Goal: Task Accomplishment & Management: Manage account settings

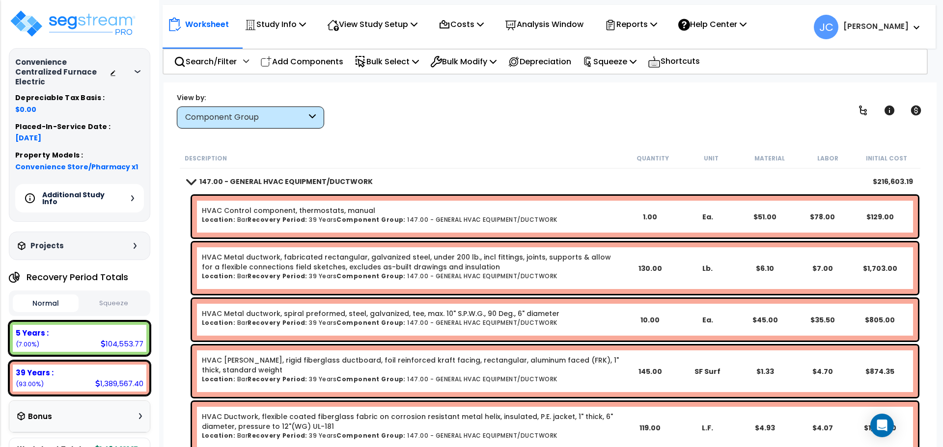
scroll to position [348, 0]
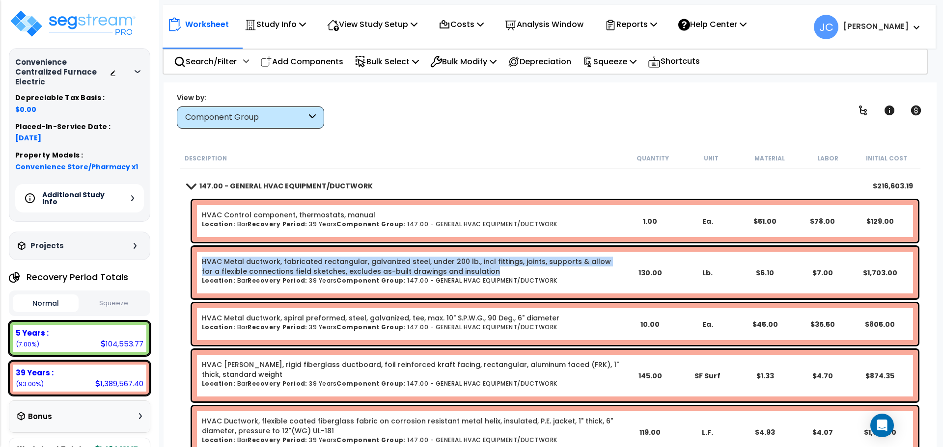
drag, startPoint x: 201, startPoint y: 259, endPoint x: 478, endPoint y: 270, distance: 277.1
click at [478, 270] on link "HVAC Metal ductwork, fabricated rectangular, galvanized steel, under 200 lb., i…" at bounding box center [411, 267] width 419 height 20
copy link "HVAC Metal ductwork, fabricated rectangular, galvanized steel, under 200 lb., i…"
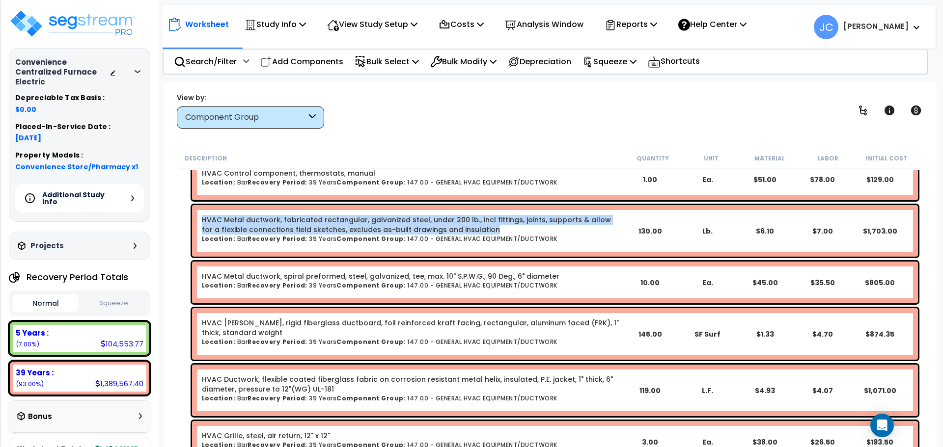
scroll to position [391, 0]
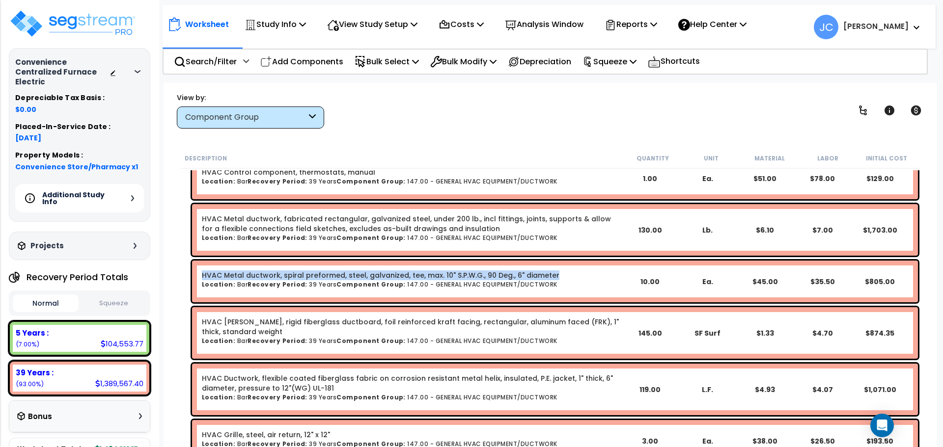
drag, startPoint x: 202, startPoint y: 274, endPoint x: 564, endPoint y: 274, distance: 362.3
click at [564, 274] on b "HVAC Metal ductwork, spiral preformed, steel, galvanized, tee, max. 10" S.P.W.G…" at bounding box center [411, 276] width 419 height 10
copy link "HVAC Metal ductwork, spiral preformed, steel, galvanized, tee, max. 10" S.P.W.G…"
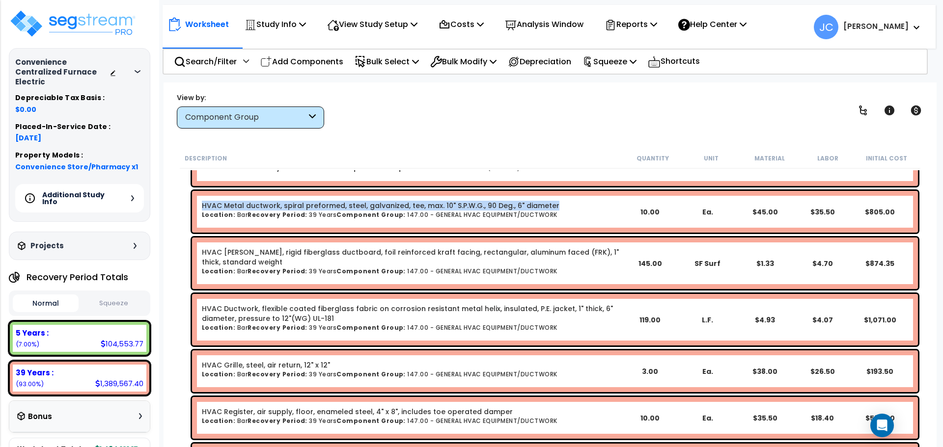
scroll to position [465, 0]
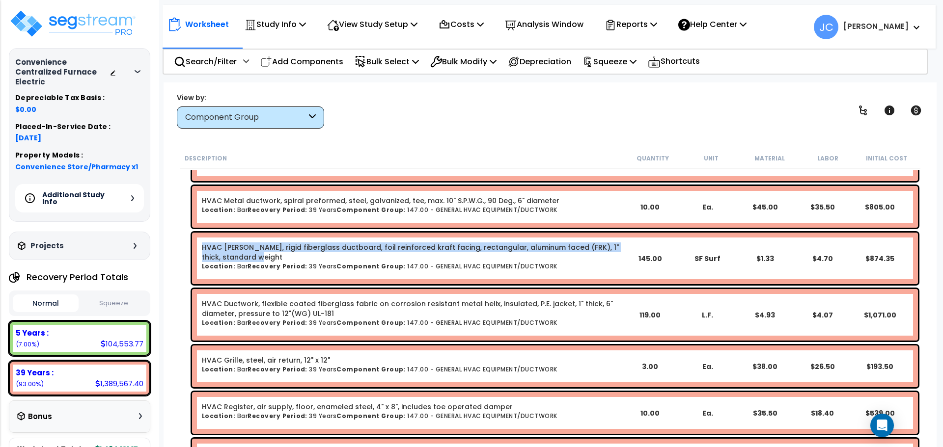
drag, startPoint x: 201, startPoint y: 245, endPoint x: 265, endPoint y: 256, distance: 64.3
click at [265, 256] on div "HVAC Ductwork, rigid fiberglass ductboard, foil reinforced kraft facing, rectan…" at bounding box center [555, 259] width 726 height 52
copy link "HVAC Ductwork, rigid fiberglass ductboard, foil reinforced kraft facing, rectan…"
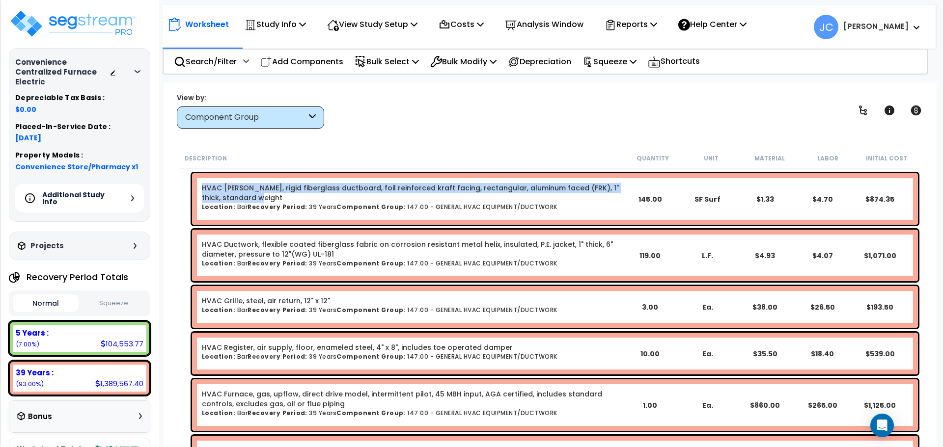
scroll to position [525, 0]
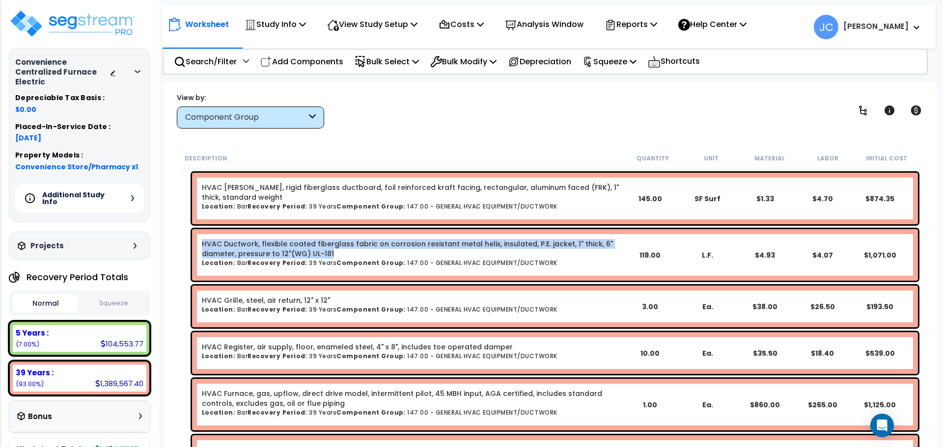
drag, startPoint x: 203, startPoint y: 242, endPoint x: 350, endPoint y: 250, distance: 147.0
click at [350, 250] on link "HVAC Ductwork, flexible coated fiberglass fabric on corrosion resistant metal h…" at bounding box center [411, 249] width 419 height 20
copy link "HVAC Ductwork, flexible coated fiberglass fabric on corrosion resistant metal h…"
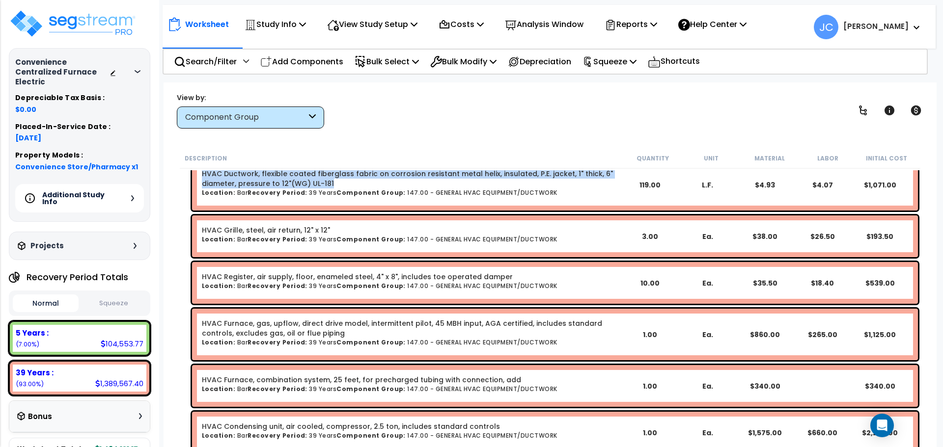
scroll to position [593, 0]
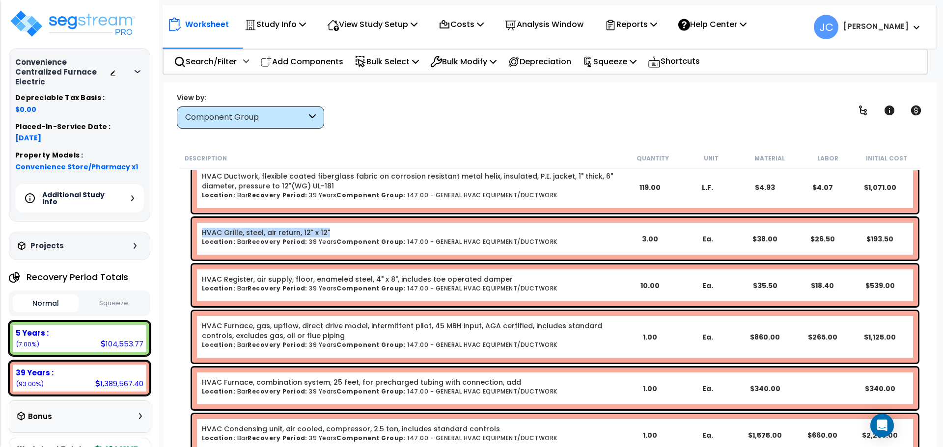
drag, startPoint x: 201, startPoint y: 231, endPoint x: 395, endPoint y: 234, distance: 193.5
click at [389, 231] on div "HVAC Grille, steel, air return, 12" x 12" Location: Bar Recovery Period: 39 Yea…" at bounding box center [555, 239] width 726 height 42
copy link "HVAC Grille, steel, air return, 12" x 12""
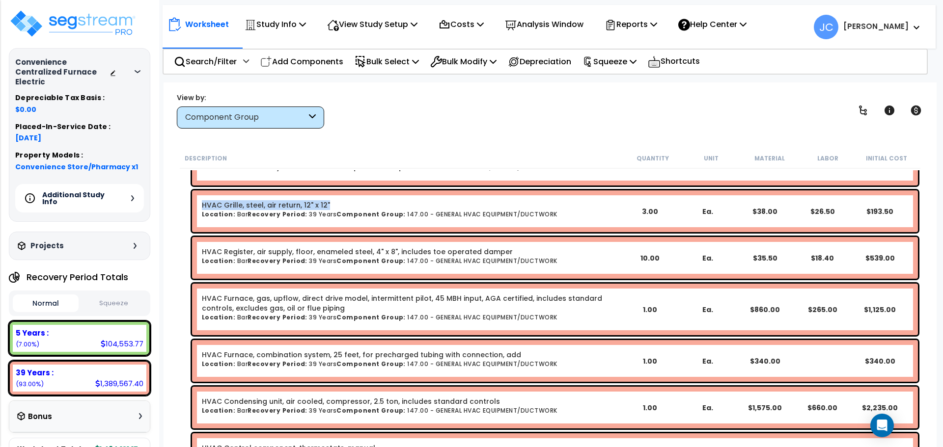
scroll to position [621, 0]
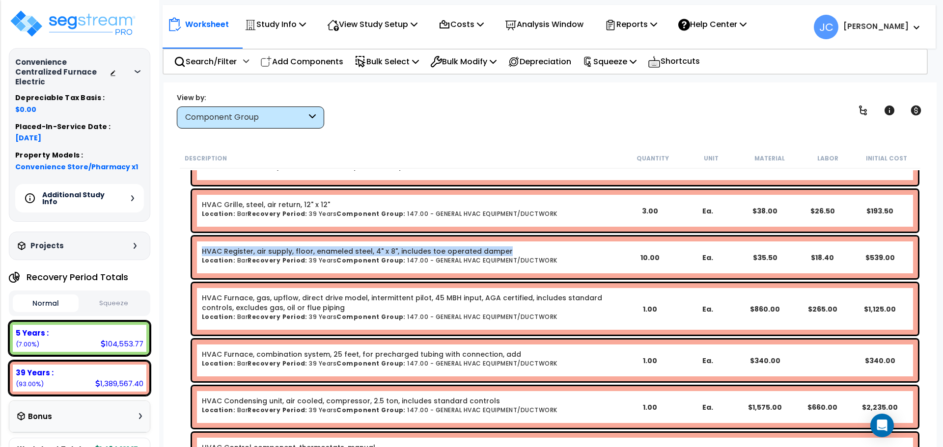
drag, startPoint x: 199, startPoint y: 252, endPoint x: 519, endPoint y: 249, distance: 319.6
click at [519, 249] on div "HVAC Register, air supply, floor, enameled steel, 4" x 8", includes toe operate…" at bounding box center [555, 258] width 726 height 42
copy link "HVAC Register, air supply, floor, enameled steel, 4" x 8", includes toe operate…"
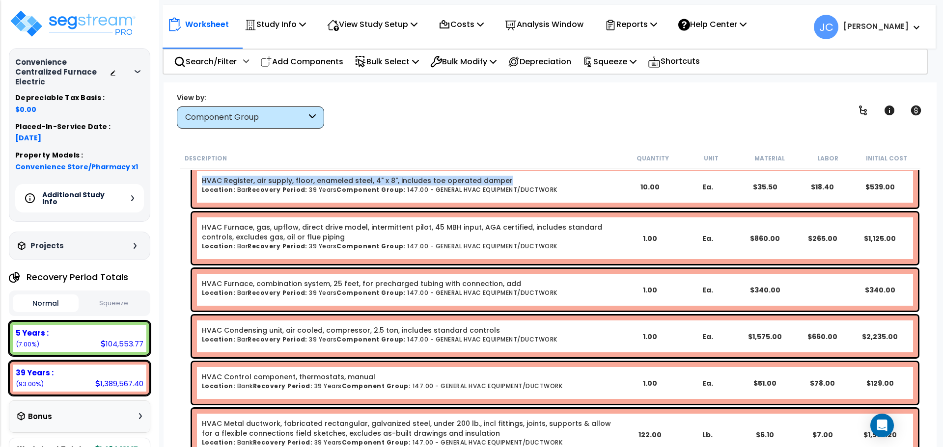
scroll to position [695, 0]
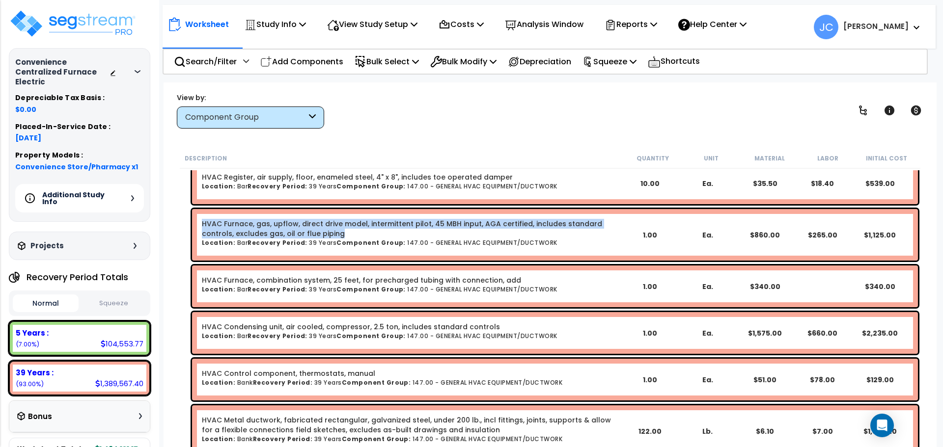
drag, startPoint x: 202, startPoint y: 220, endPoint x: 324, endPoint y: 237, distance: 122.4
click at [312, 233] on link "HVAC Furnace, gas, upflow, direct drive model, intermittent pilot, 45 MBH input…" at bounding box center [411, 229] width 419 height 20
copy link "HVAC Furnace, gas, upflow, direct drive model, intermittent pilot, 45 MBH input…"
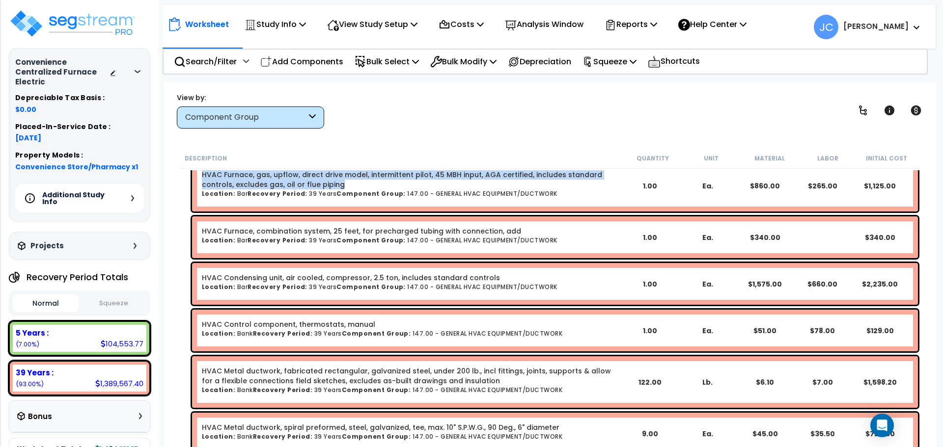
scroll to position [745, 0]
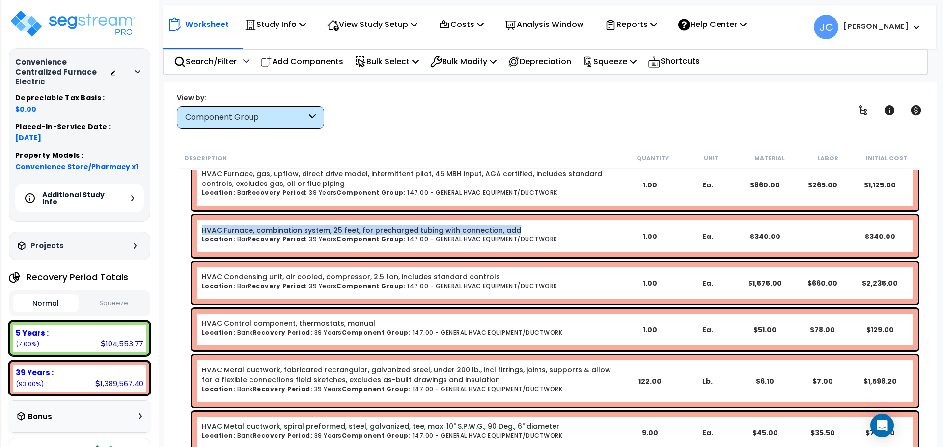
drag, startPoint x: 203, startPoint y: 229, endPoint x: 559, endPoint y: 228, distance: 356.5
click at [559, 228] on b "HVAC Furnace, combination system, 25 feet, for precharged tubing with connectio…" at bounding box center [411, 230] width 419 height 10
copy link "HVAC Furnace, combination system, 25 feet, for precharged tubing with connectio…"
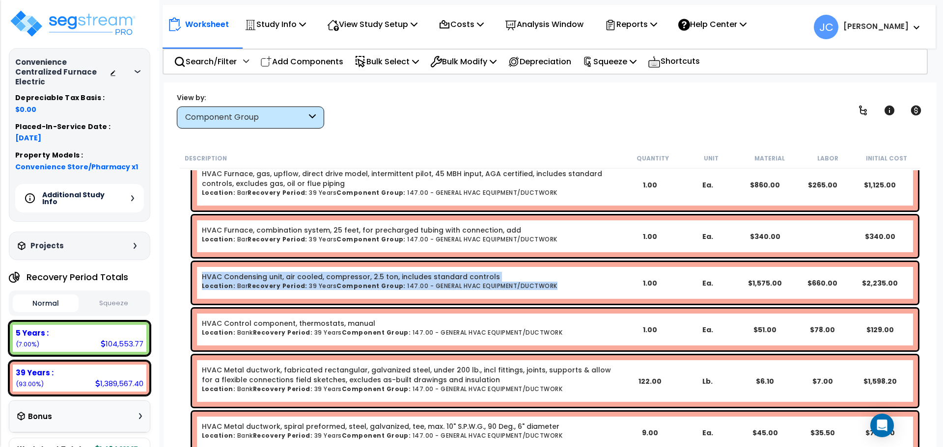
drag, startPoint x: 202, startPoint y: 276, endPoint x: 543, endPoint y: 282, distance: 340.3
click at [542, 282] on div "HVAC Condensing unit, air cooled, compressor, 2.5 ton, includes standard contro…" at bounding box center [411, 283] width 419 height 22
click at [449, 285] on h6 "Location: Bar Recovery Period: 39 Years Component Group: 147.00 - GENERAL HVAC …" at bounding box center [411, 286] width 419 height 6
drag, startPoint x: 201, startPoint y: 276, endPoint x: 546, endPoint y: 275, distance: 344.7
click at [545, 274] on b "HVAC Condensing unit, air cooled, compressor, 2.5 ton, includes standard contro…" at bounding box center [411, 277] width 419 height 10
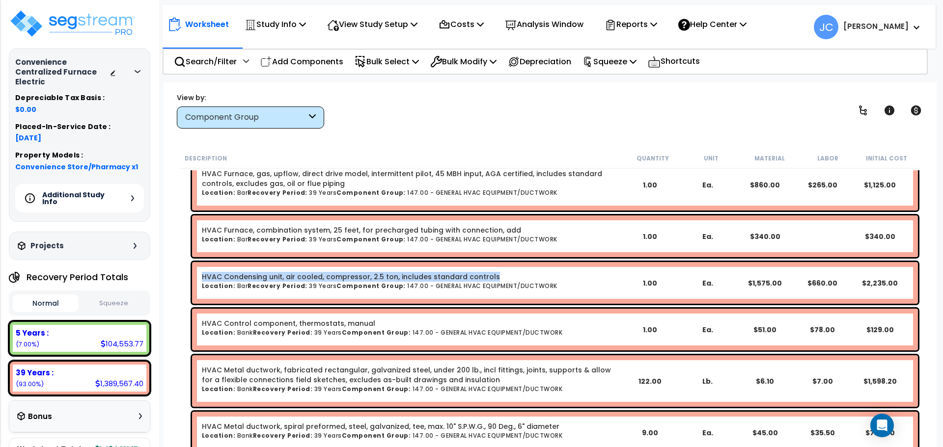
copy link "HVAC Condensing unit, air cooled, compressor, 2.5 ton, includes standard contro…"
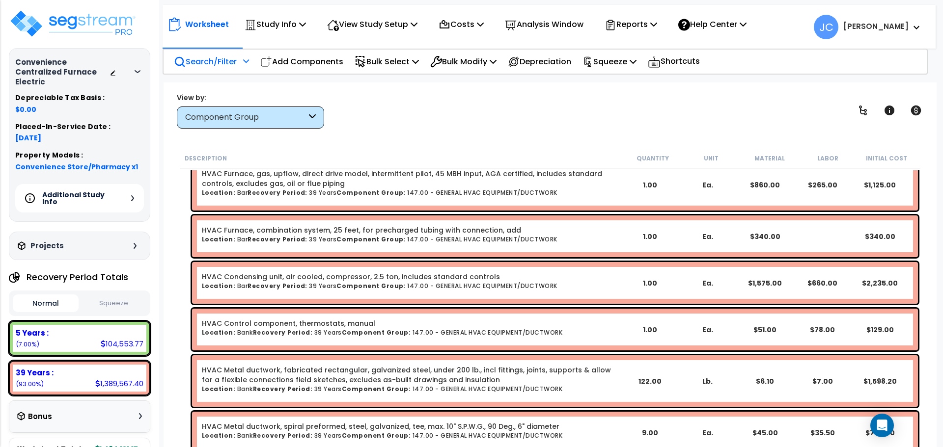
click at [212, 66] on p "Search/Filter" at bounding box center [205, 61] width 63 height 13
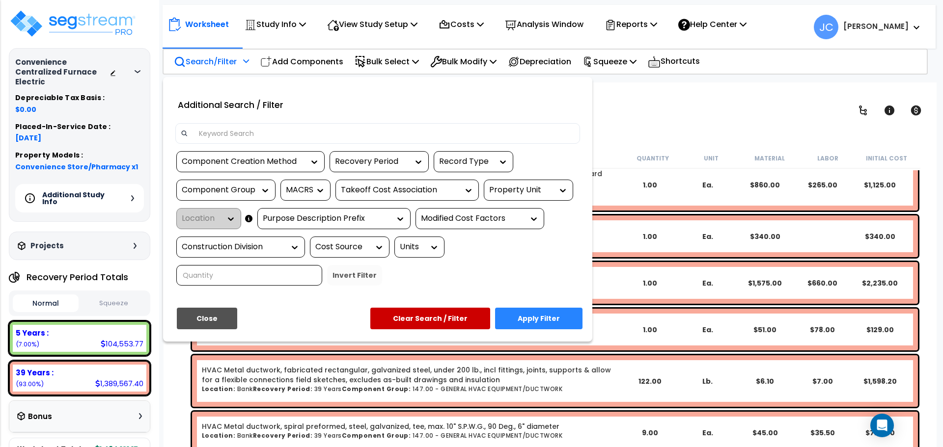
click at [536, 200] on div "Property Unit" at bounding box center [528, 190] width 89 height 21
click at [536, 193] on div "Property Unit" at bounding box center [521, 190] width 64 height 11
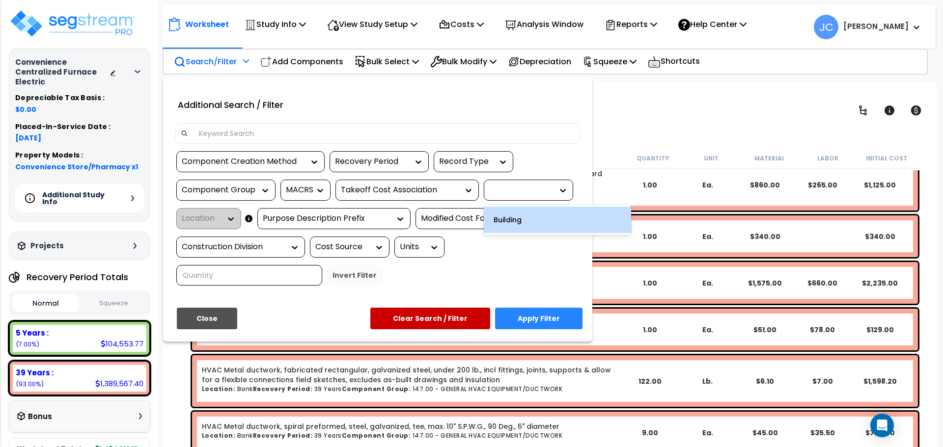
click at [529, 217] on div "Building" at bounding box center [557, 220] width 147 height 27
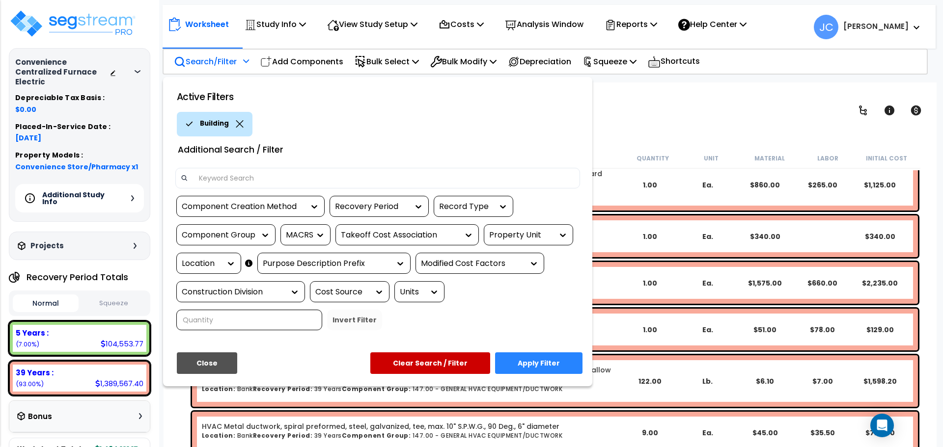
click at [215, 264] on div "Location" at bounding box center [201, 263] width 39 height 11
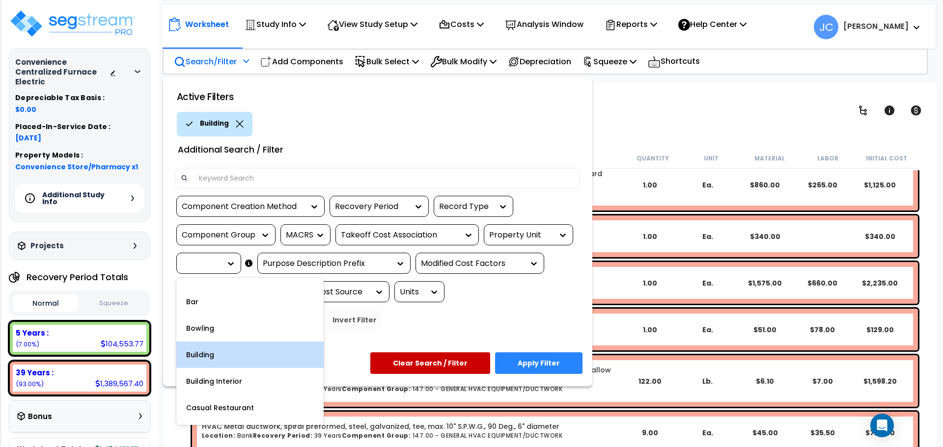
scroll to position [49, 0]
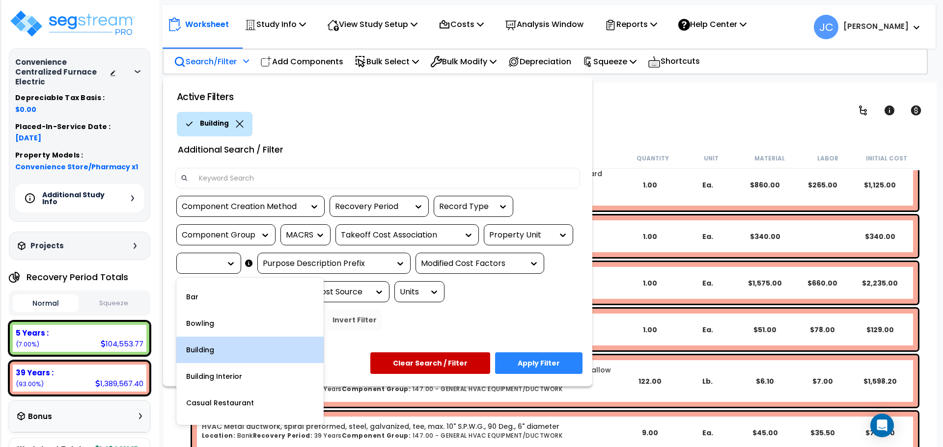
click at [223, 355] on div "Building" at bounding box center [249, 350] width 147 height 27
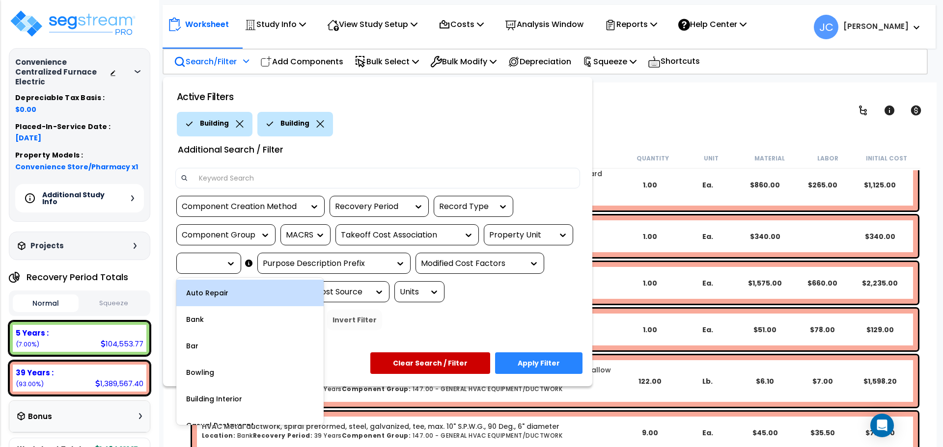
click at [205, 256] on div at bounding box center [208, 263] width 65 height 21
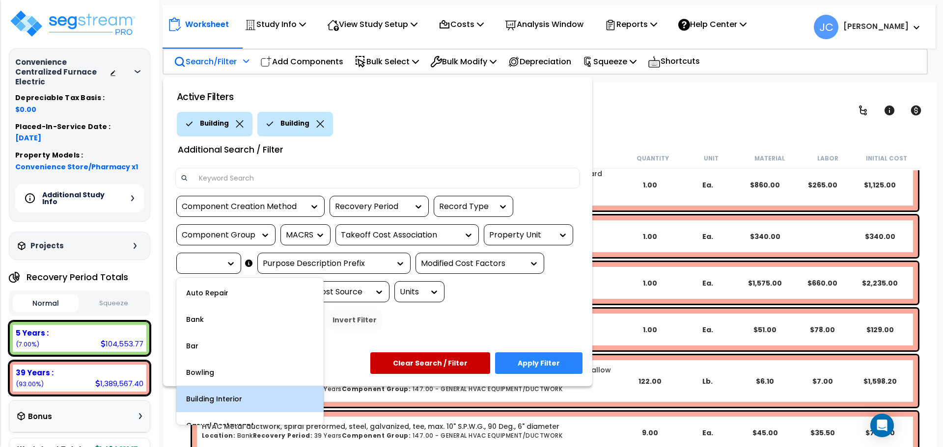
click at [244, 402] on div "Building Interior" at bounding box center [249, 399] width 147 height 27
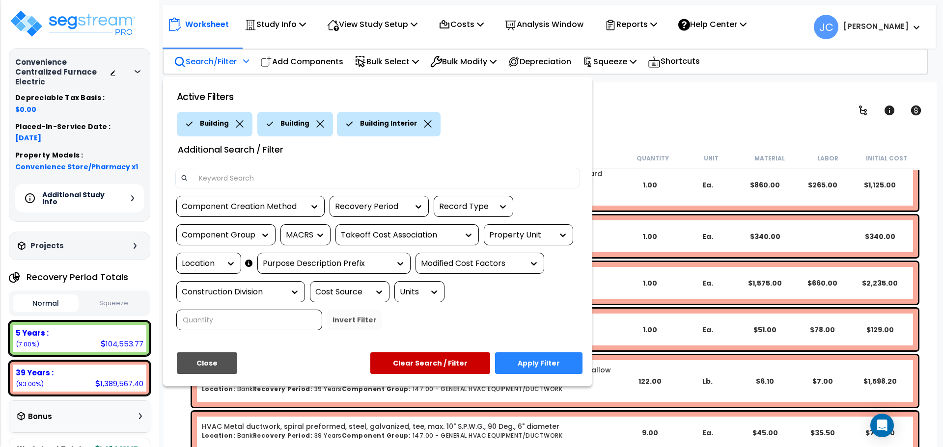
click at [572, 353] on button "Apply Filter" at bounding box center [538, 364] width 87 height 22
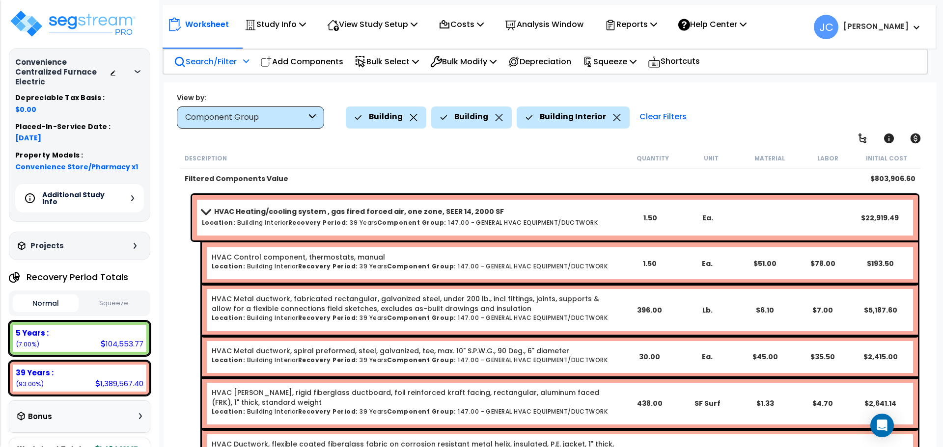
scroll to position [301, 0]
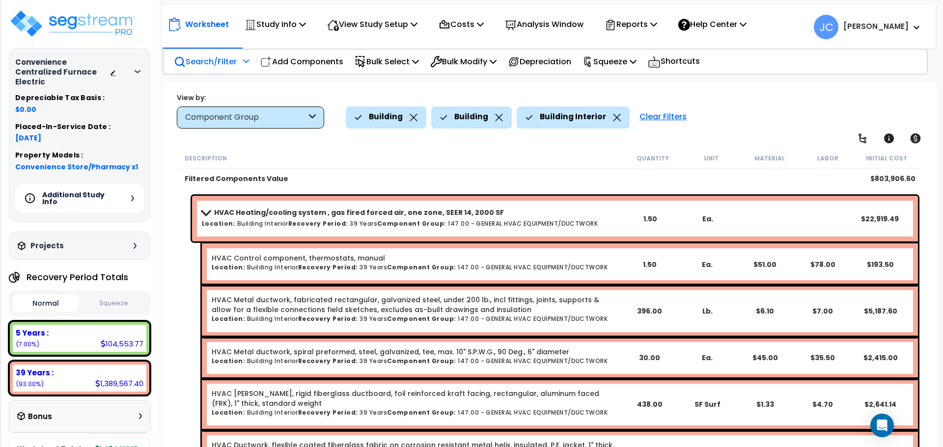
click at [356, 215] on b "HVAC Heating/cooling system , gas fired forced air, one zone, SEER 14, 2000 SF" at bounding box center [359, 213] width 290 height 10
click at [292, 214] on b "HVAC Heating/cooling system , gas fired forced air, one zone, SEER 14, 2000 SF" at bounding box center [359, 213] width 290 height 10
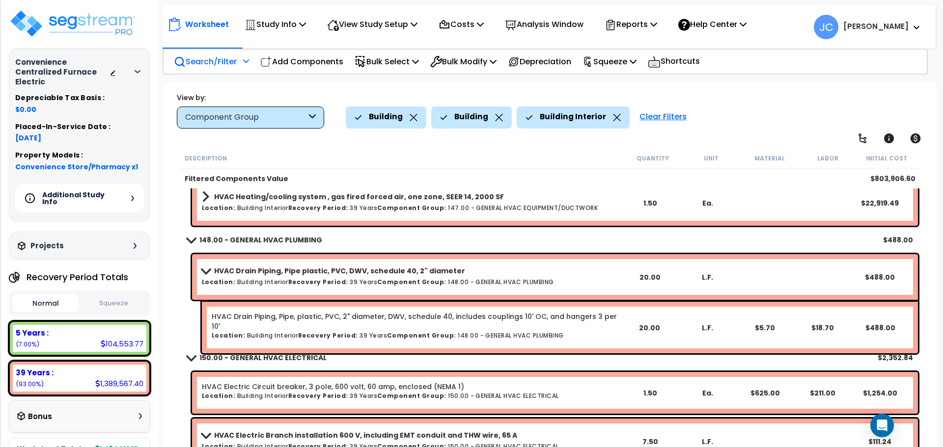
scroll to position [330, 0]
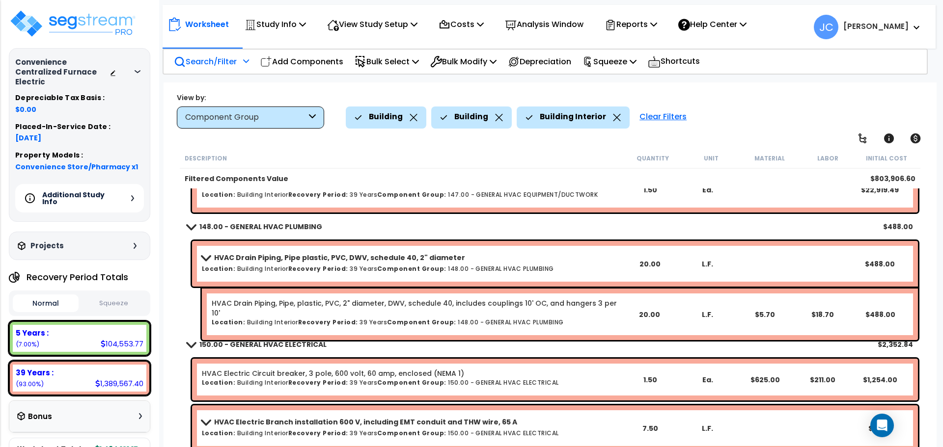
click at [248, 255] on b "HVAC Drain Piping, Pipe plastic, PVC, DWV, schedule 40, 2" diameter" at bounding box center [339, 258] width 251 height 10
click at [234, 261] on b "HVAC Drain Piping, Pipe plastic, PVC, DWV, schedule 40, 2" diameter" at bounding box center [339, 258] width 251 height 10
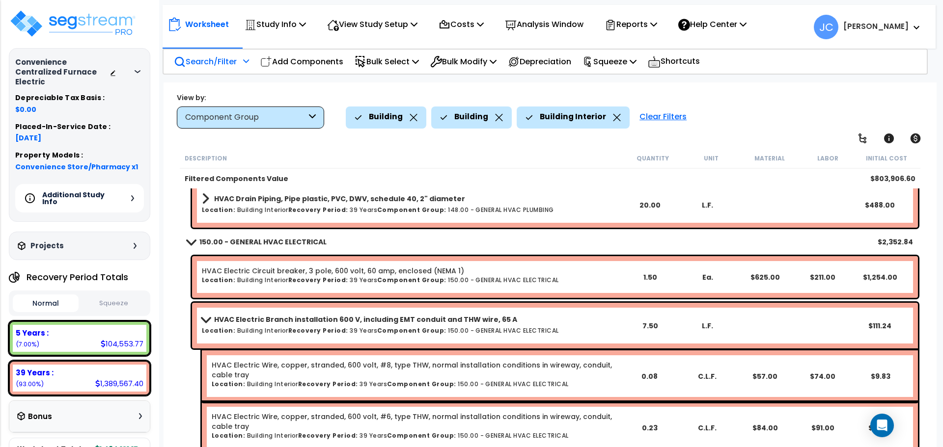
scroll to position [394, 0]
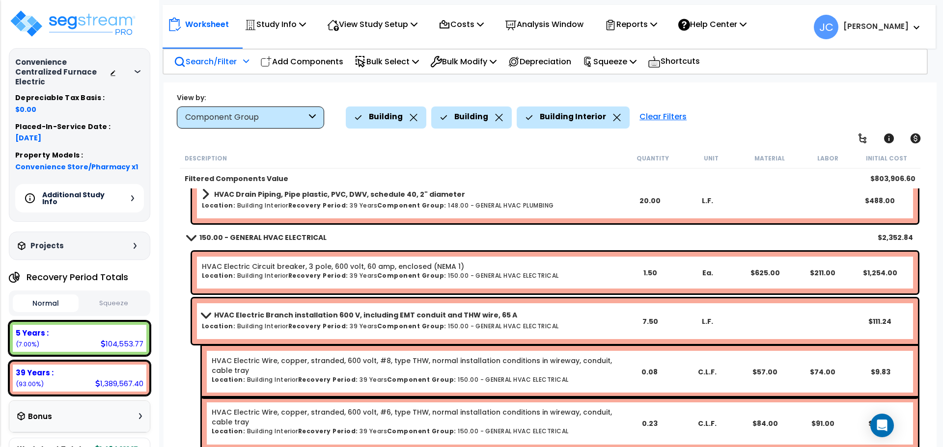
click at [235, 311] on b "HVAC Electric Branch installation 600 V, including EMT conduit and THW wire, 65…" at bounding box center [365, 315] width 303 height 10
click at [218, 332] on div "HVAC Electric Branch installation 600 V, including EMT conduit and THW wire, 65…" at bounding box center [411, 321] width 419 height 26
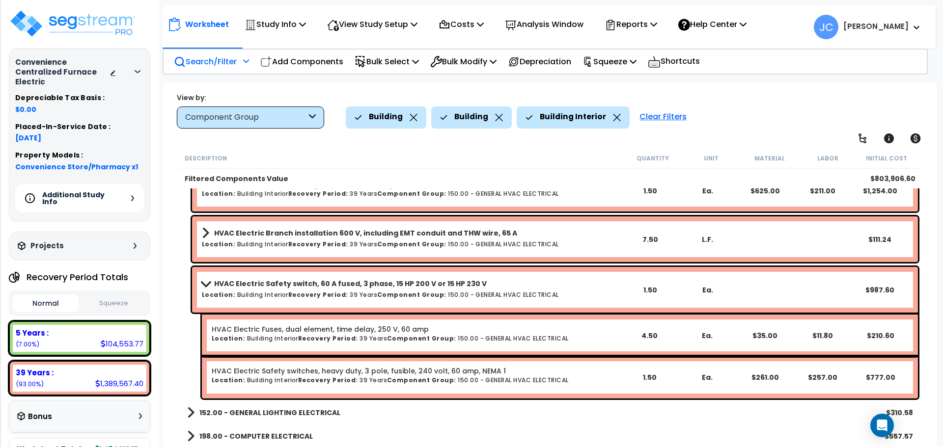
click at [234, 292] on h6 "Location: Building Interior Recovery Period: 39 Years Component Group: 150.00 -…" at bounding box center [411, 295] width 419 height 6
click at [202, 289] on link "HVAC Electric Safety switch, 60 A fused, 3 phase, 15 HP 200 V or 15 HP 230 V" at bounding box center [411, 284] width 419 height 14
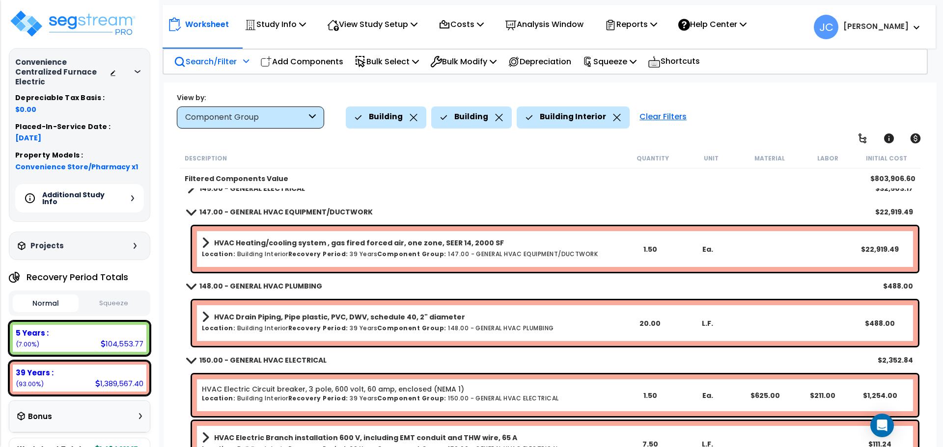
scroll to position [327, 0]
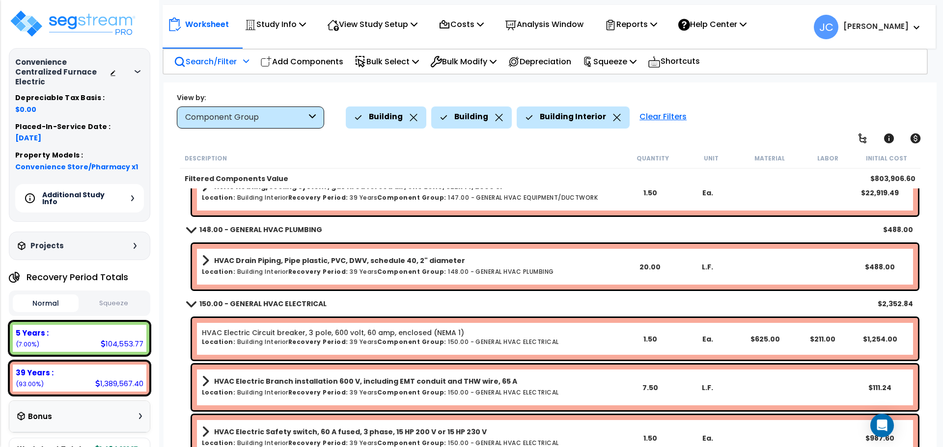
click at [224, 68] on div "Search/Filter Additional Search / Filter" at bounding box center [211, 61] width 75 height 23
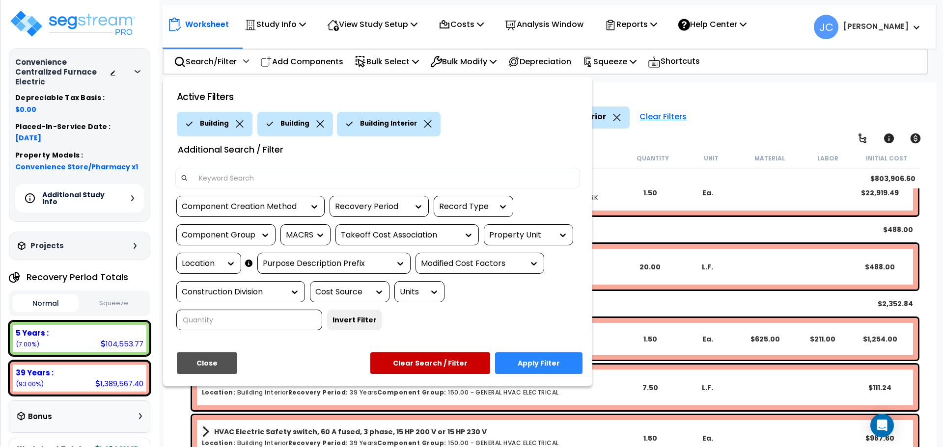
click at [219, 251] on div "Component Creation Method Recovery Period Record Type Component Group MACRS Tak…" at bounding box center [377, 267] width 419 height 142
click at [213, 260] on div "Location" at bounding box center [201, 263] width 39 height 11
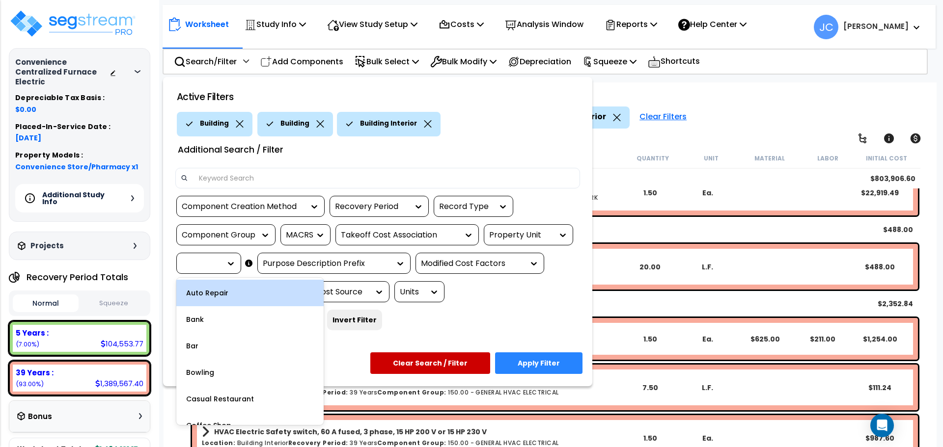
click at [215, 289] on div "Auto Repair" at bounding box center [249, 293] width 147 height 27
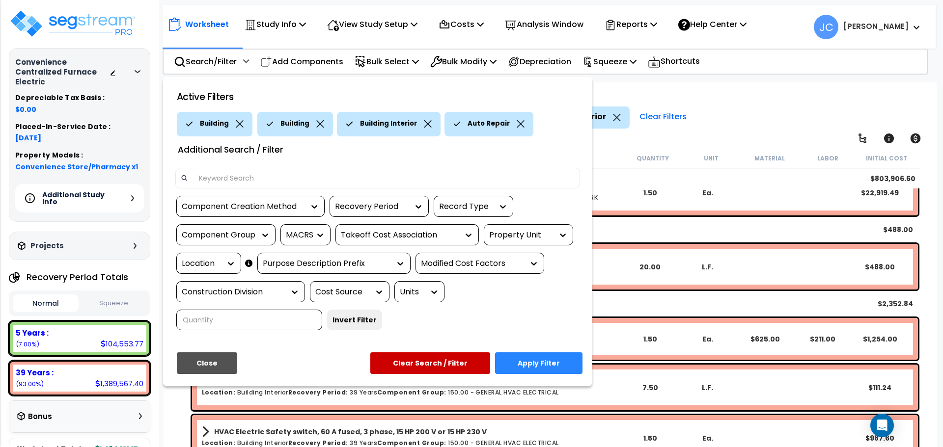
click at [320, 125] on icon at bounding box center [320, 123] width 8 height 7
click at [338, 123] on div "Building Interior" at bounding box center [309, 124] width 104 height 25
click at [344, 125] on icon at bounding box center [347, 123] width 7 height 7
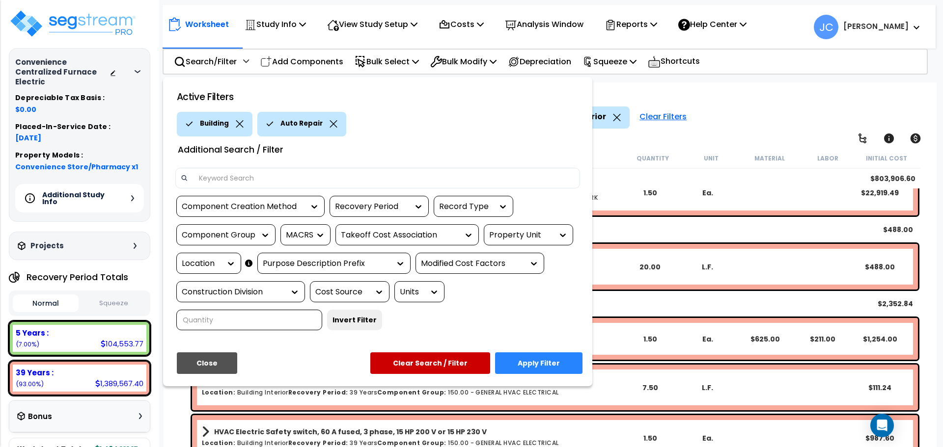
click at [528, 353] on button "Apply Filter" at bounding box center [538, 364] width 87 height 22
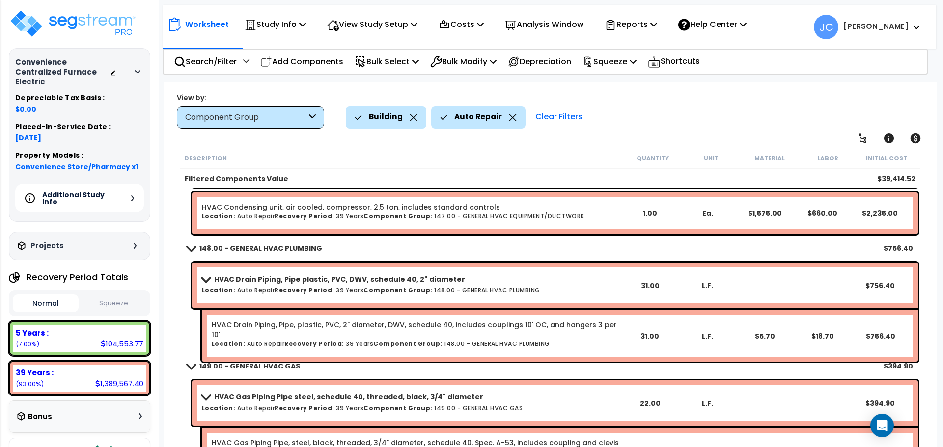
scroll to position [586, 0]
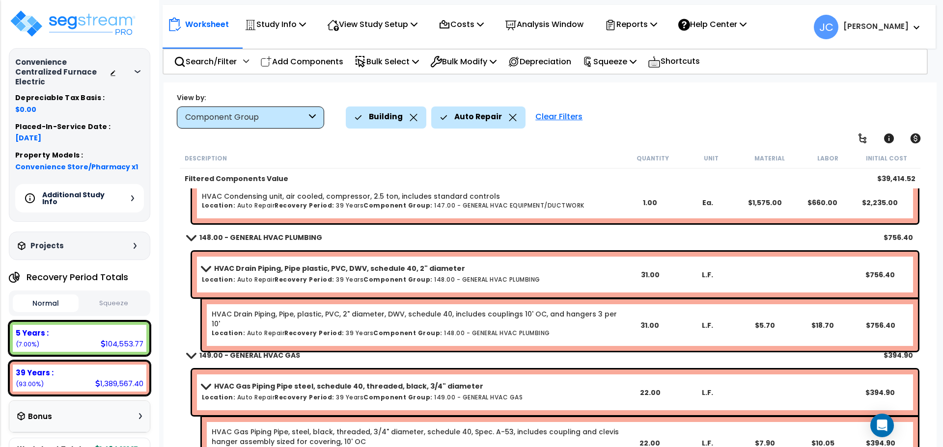
click at [261, 276] on h6 "Location: Auto Repair Recovery Period: 39 Years Component Group: 148.00 - GENER…" at bounding box center [411, 279] width 419 height 6
click at [235, 270] on b "HVAC Drain Piping, Pipe plastic, PVC, DWV, schedule 40, 2" diameter" at bounding box center [339, 269] width 251 height 10
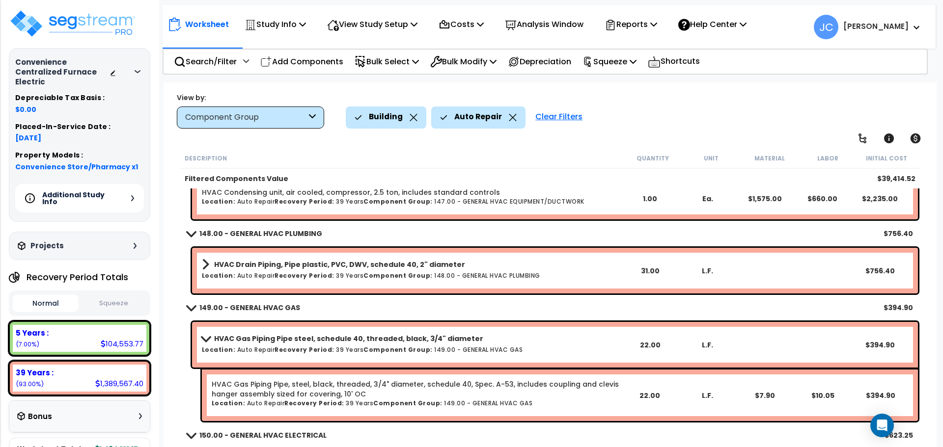
scroll to position [593, 0]
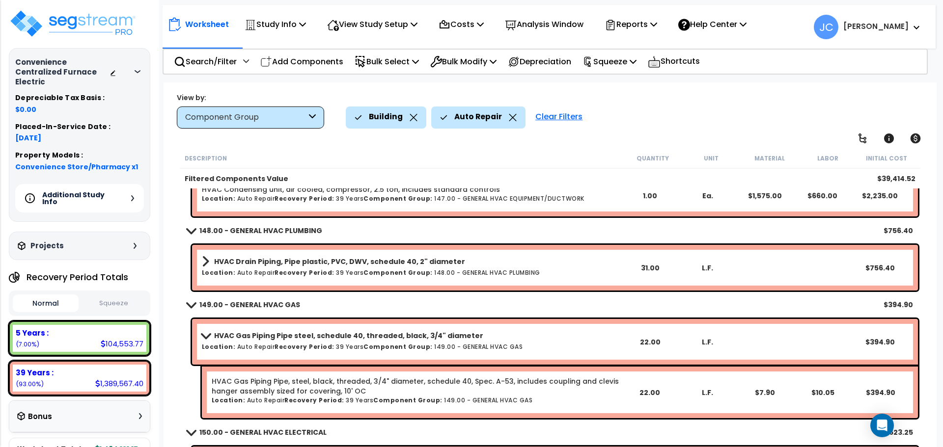
click at [217, 338] on b "HVAC Gas Piping Pipe steel, schedule 40, threaded, black, 3/4" diameter" at bounding box center [348, 336] width 269 height 10
click at [211, 333] on span at bounding box center [206, 335] width 14 height 7
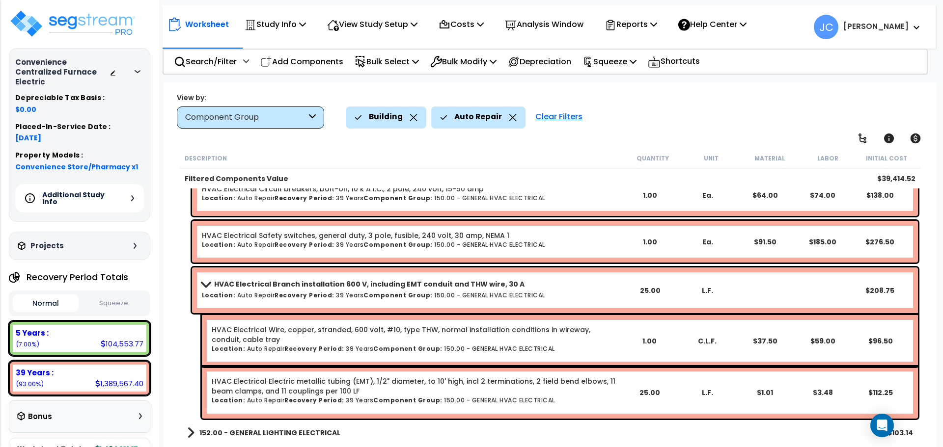
scroll to position [813, 0]
click at [261, 277] on link "HVAC Electrical Branch installation 600 V, including EMT conduit and THW wire, …" at bounding box center [411, 284] width 419 height 14
click at [248, 282] on b "HVAC Electrical Branch installation 600 V, including EMT conduit and THW wire, …" at bounding box center [369, 284] width 310 height 10
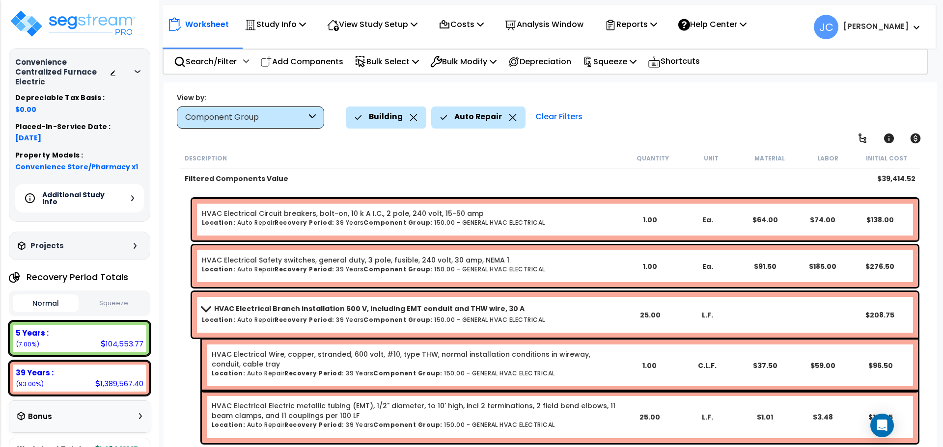
scroll to position [786, 0]
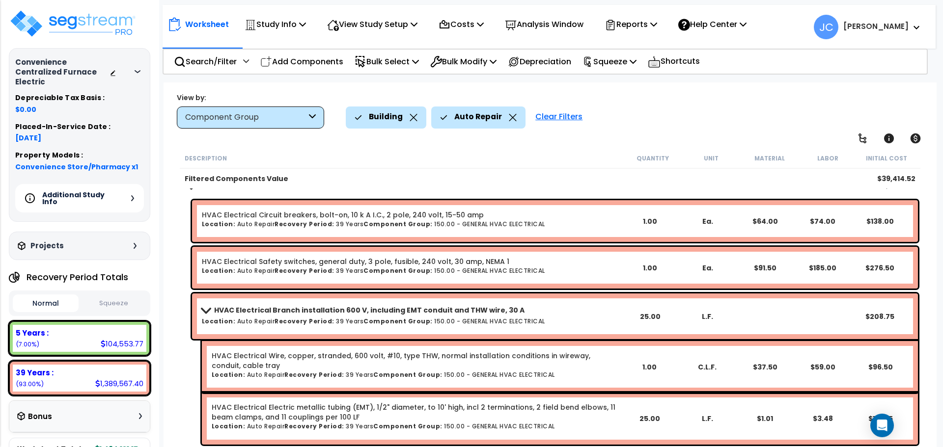
click at [294, 317] on b "Recovery Period:" at bounding box center [304, 321] width 60 height 8
click at [279, 314] on b "HVAC Electrical Branch installation 600 V, including EMT conduit and THW wire, …" at bounding box center [369, 310] width 310 height 10
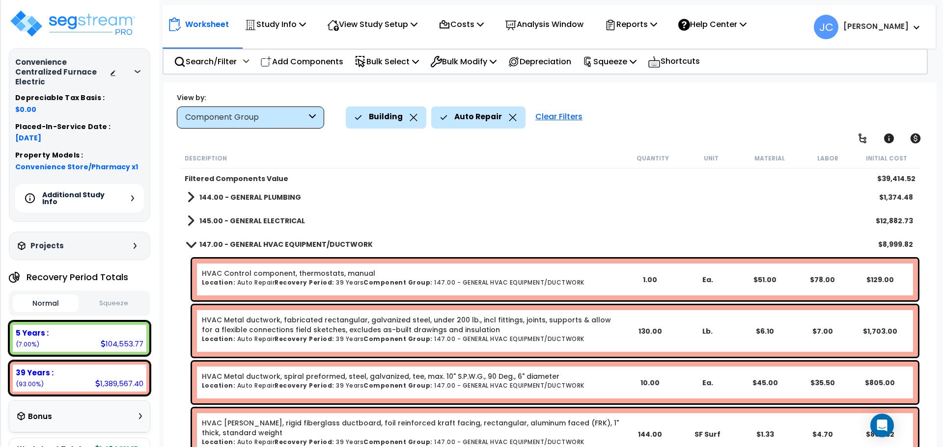
scroll to position [51, 0]
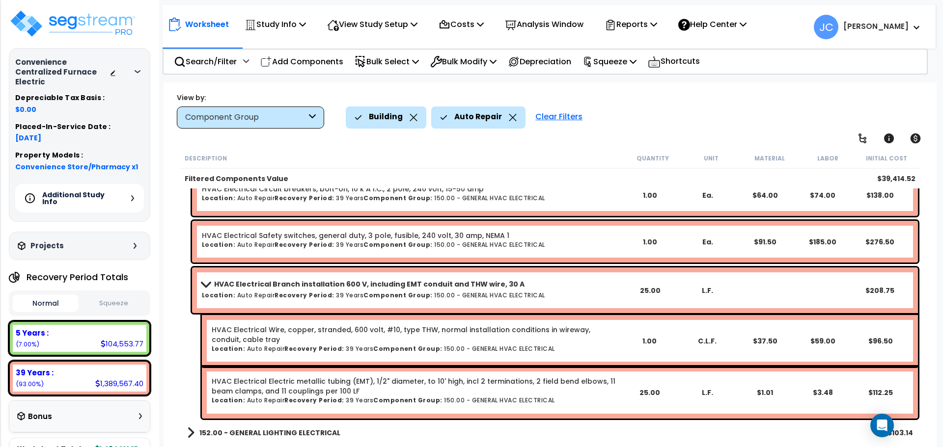
click at [295, 289] on link "HVAC Electrical Branch installation 600 V, including EMT conduit and THW wire, …" at bounding box center [411, 284] width 419 height 14
click at [252, 290] on link "HVAC Electrical Branch installation 600 V, including EMT conduit and THW wire, …" at bounding box center [411, 284] width 419 height 14
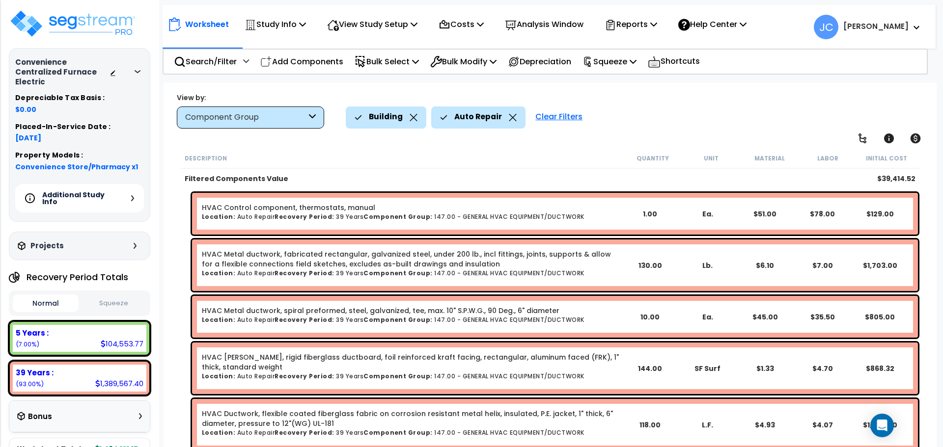
scroll to position [102, 0]
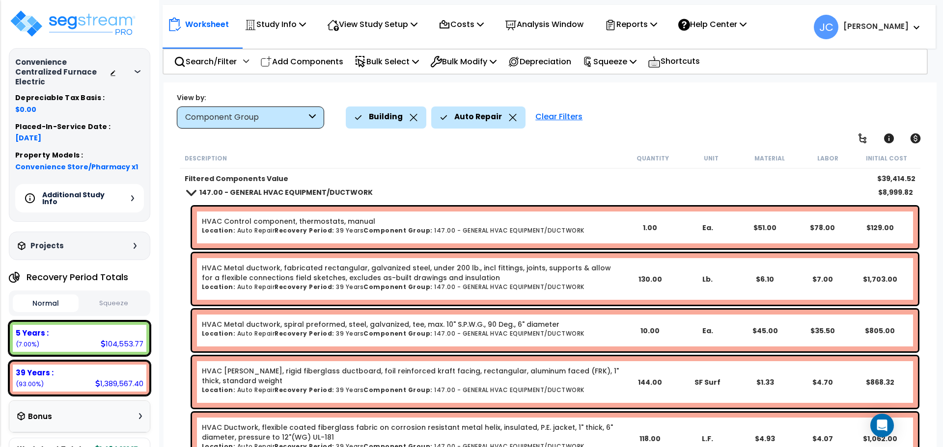
click at [541, 114] on div "Clear Filters" at bounding box center [558, 118] width 57 height 22
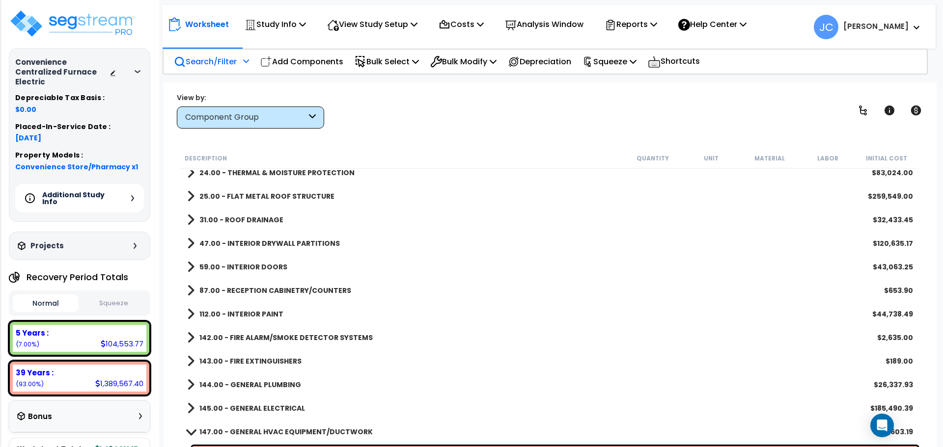
click at [227, 61] on p "Search/Filter" at bounding box center [205, 61] width 63 height 13
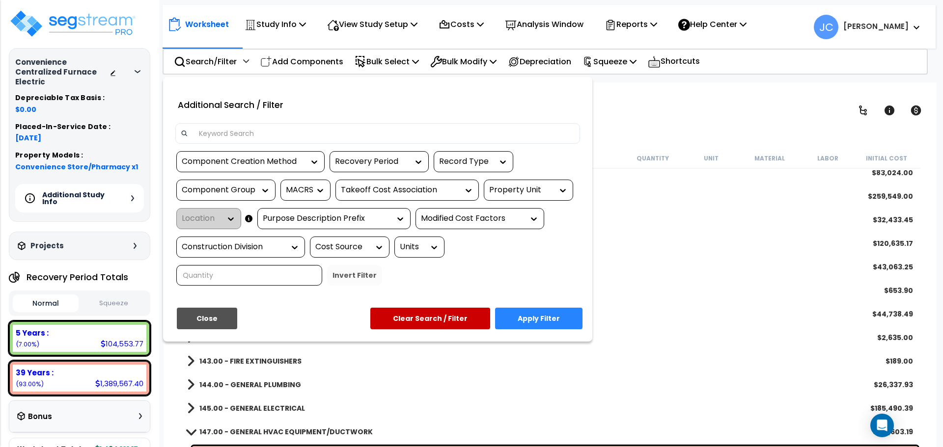
click at [518, 185] on div "Property Unit" at bounding box center [521, 190] width 64 height 11
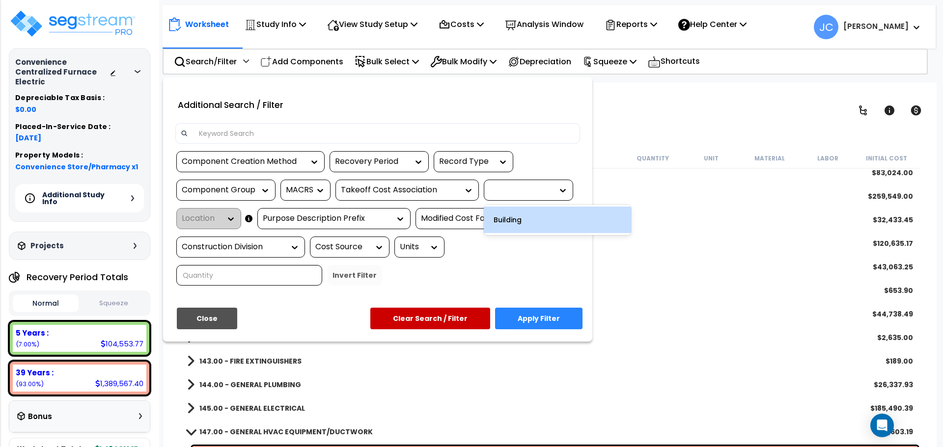
click at [529, 219] on div "Building" at bounding box center [557, 220] width 147 height 27
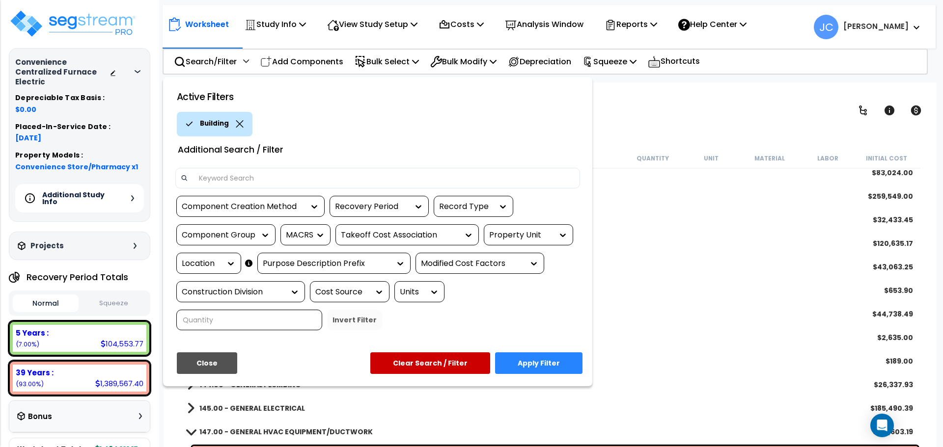
click at [199, 265] on div "Location" at bounding box center [201, 263] width 39 height 11
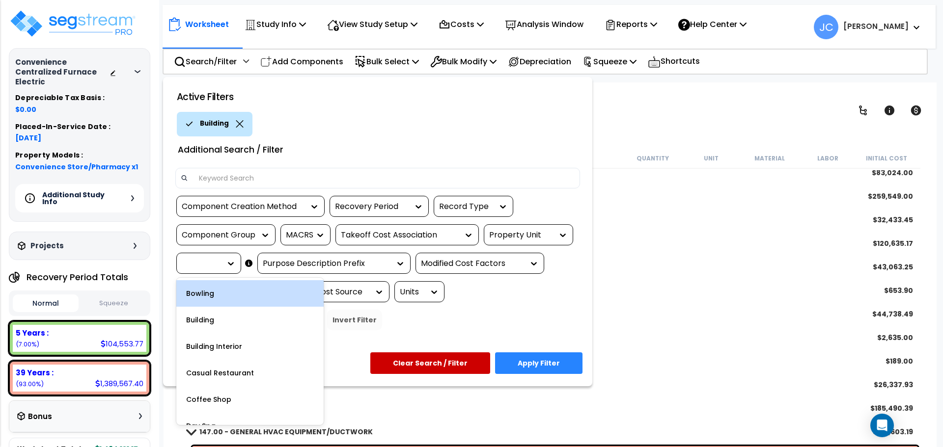
scroll to position [82, 0]
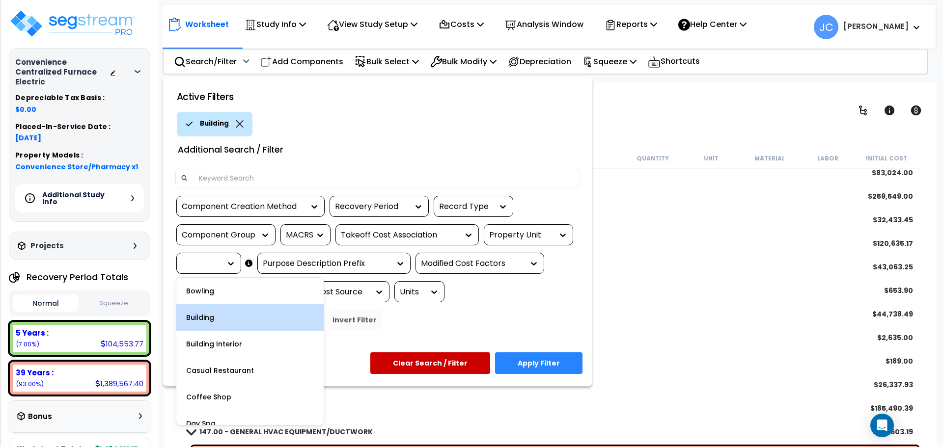
click at [227, 316] on div "Building" at bounding box center [249, 317] width 147 height 27
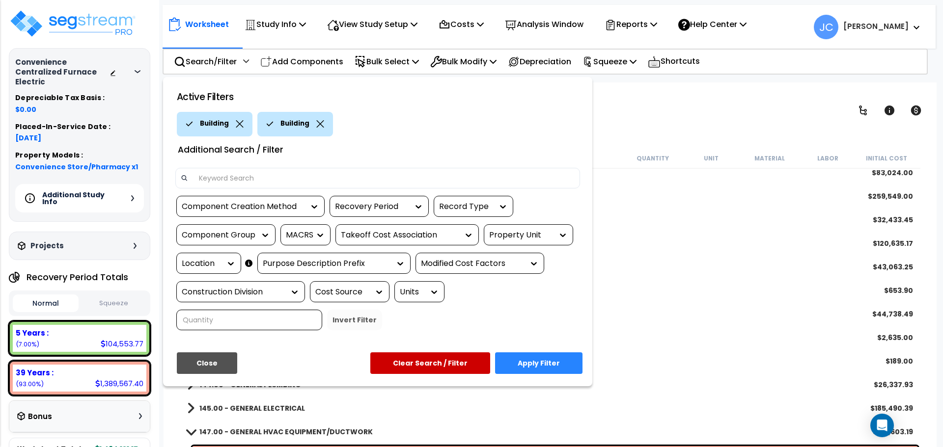
click at [211, 265] on div "Location" at bounding box center [201, 263] width 39 height 11
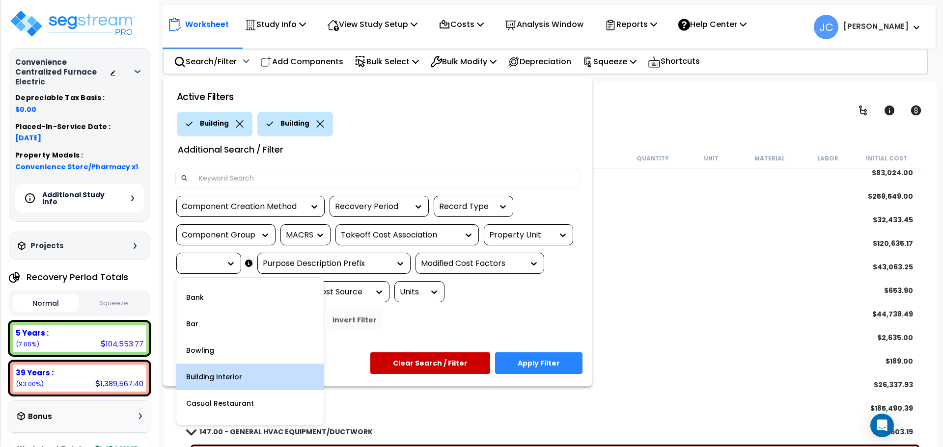
scroll to position [26, 0]
click at [233, 375] on div "Building Interior" at bounding box center [249, 373] width 147 height 27
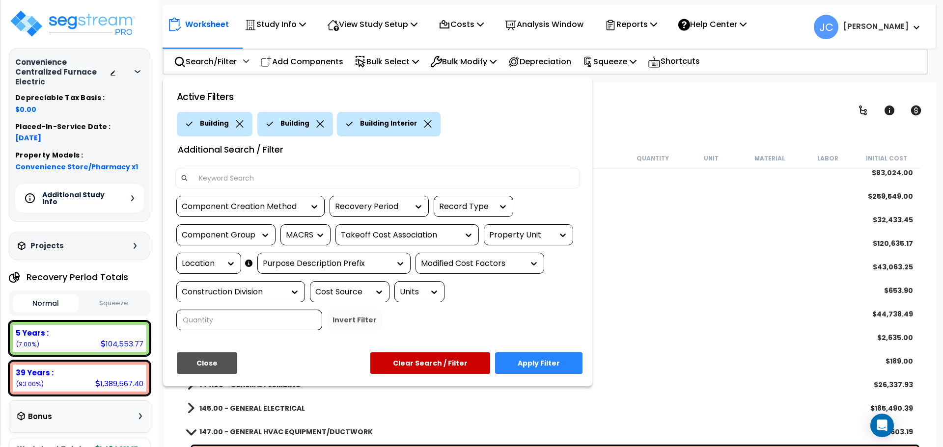
click at [515, 353] on button "Apply Filter" at bounding box center [538, 364] width 87 height 22
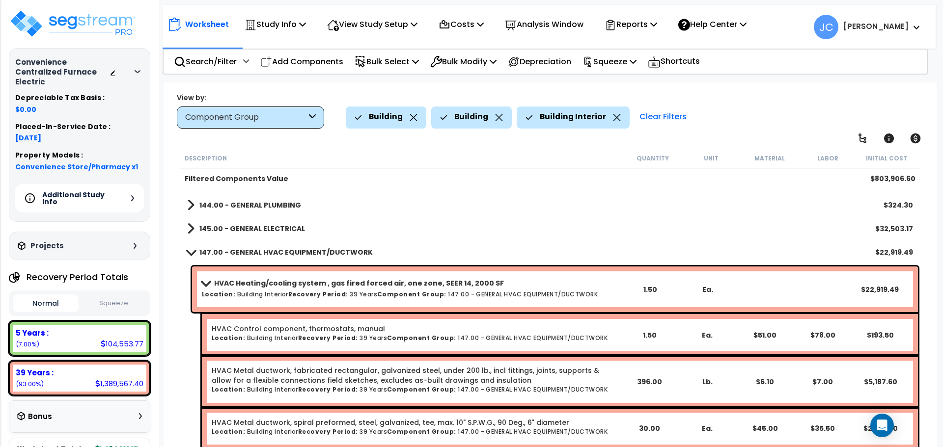
scroll to position [230, 0]
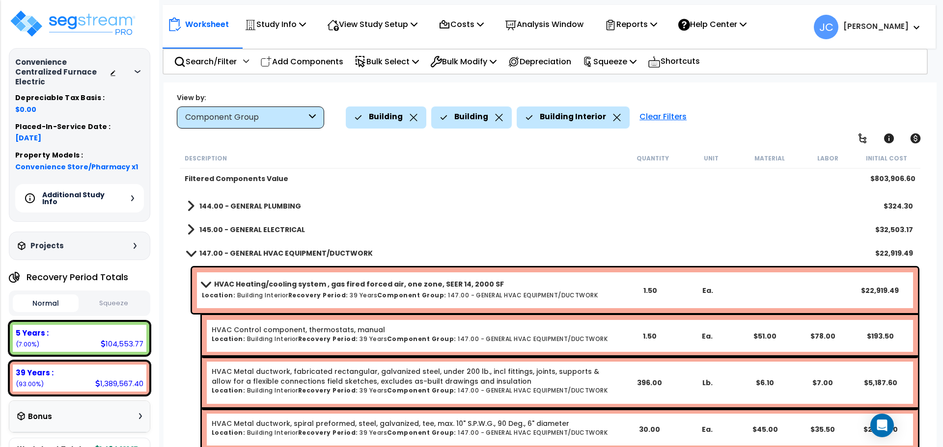
click at [251, 293] on h6 "Location: Building Interior Recovery Period: 39 Years Component Group: 147.00 -…" at bounding box center [411, 295] width 419 height 6
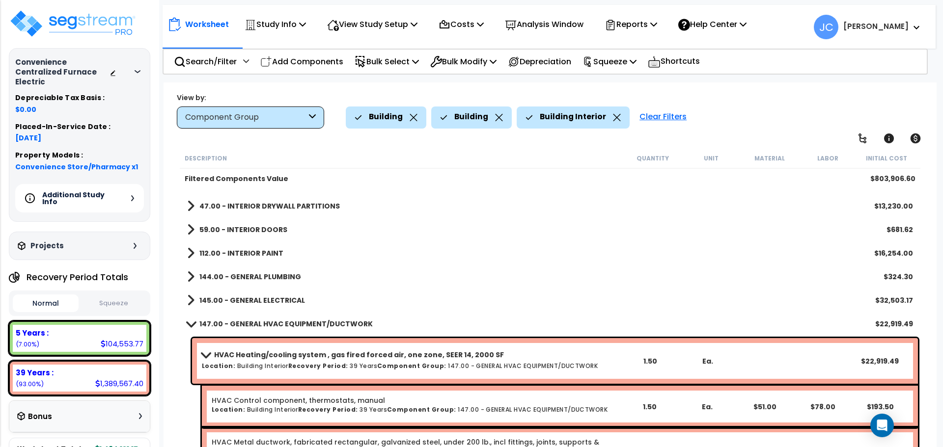
scroll to position [158, 0]
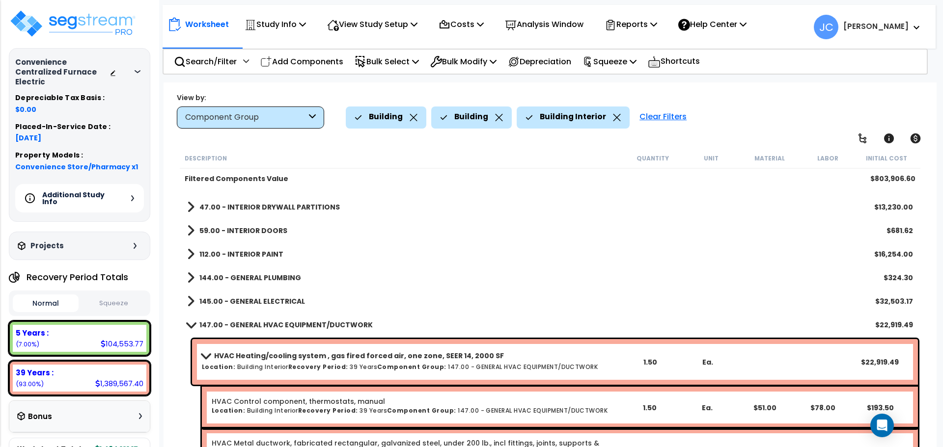
click at [651, 115] on div "Clear Filters" at bounding box center [662, 118] width 57 height 22
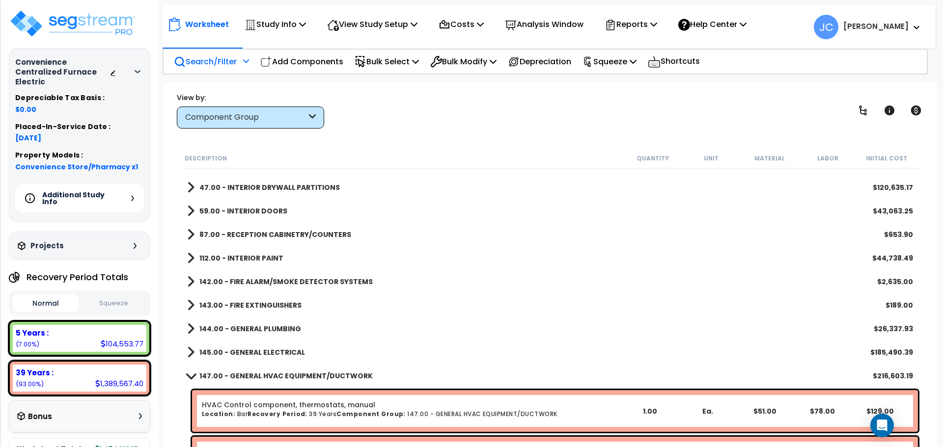
click at [227, 63] on p "Search/Filter" at bounding box center [205, 61] width 63 height 13
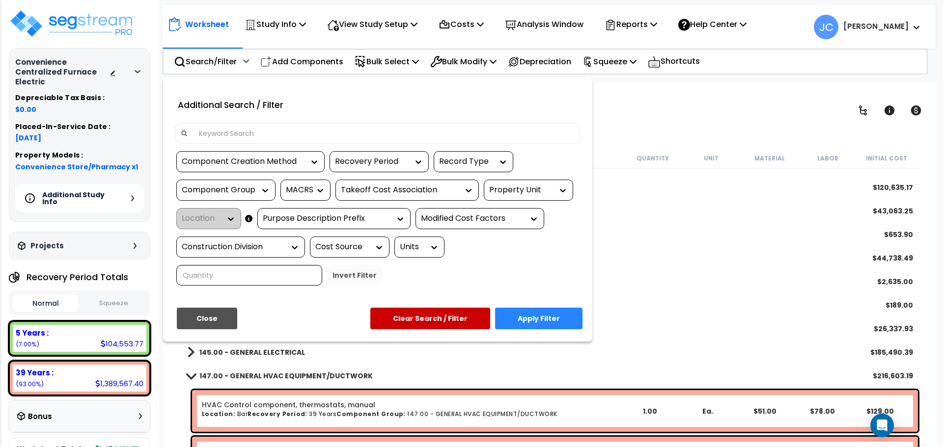
click at [553, 196] on div at bounding box center [560, 190] width 15 height 20
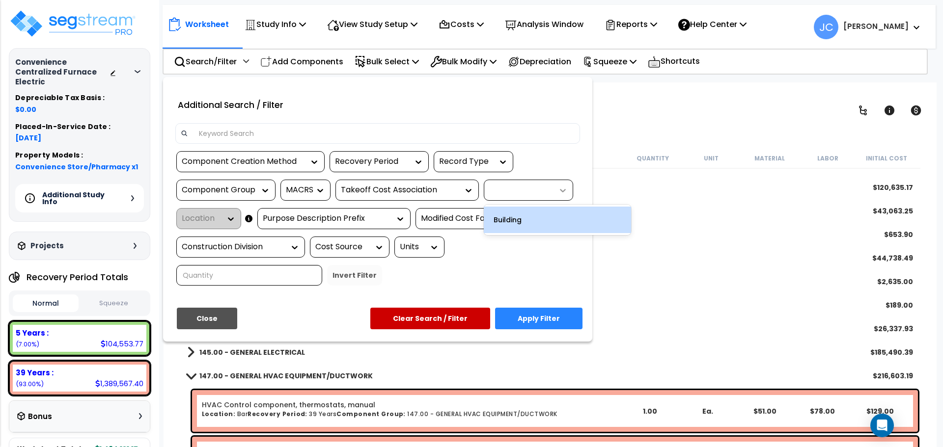
click at [553, 194] on div at bounding box center [560, 191] width 15 height 10
click at [532, 222] on div "Building" at bounding box center [557, 220] width 147 height 27
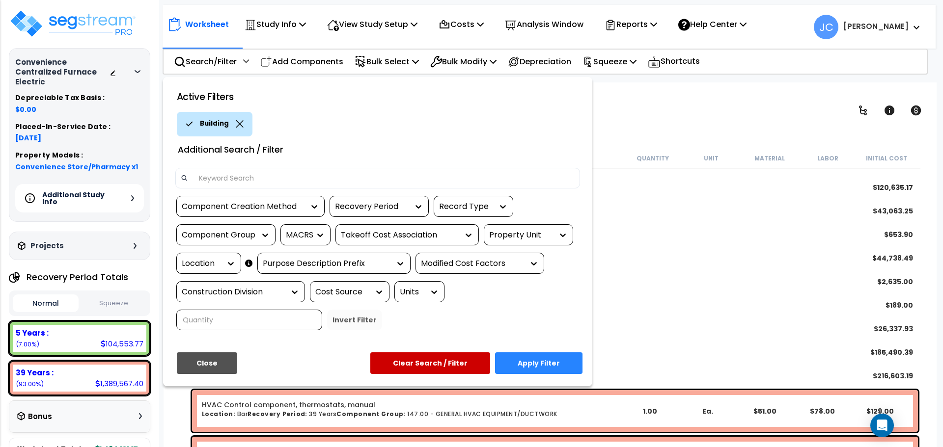
click at [214, 264] on div "Location" at bounding box center [201, 263] width 39 height 11
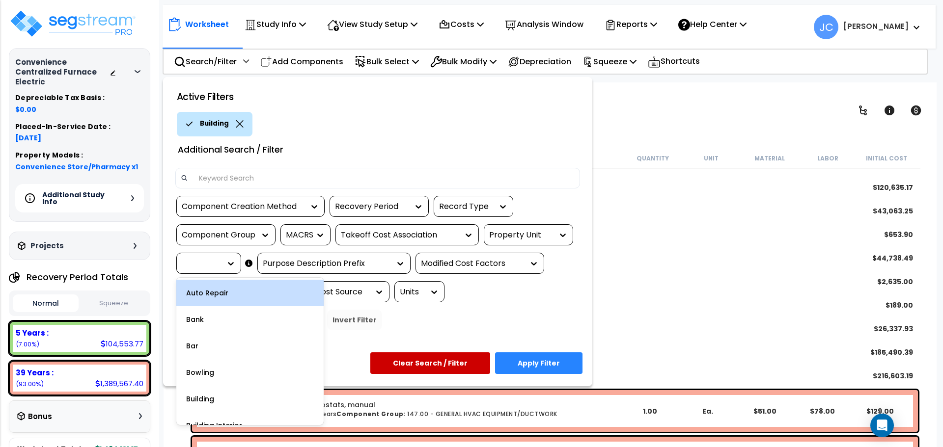
click at [225, 297] on div "Auto Repair" at bounding box center [249, 293] width 147 height 27
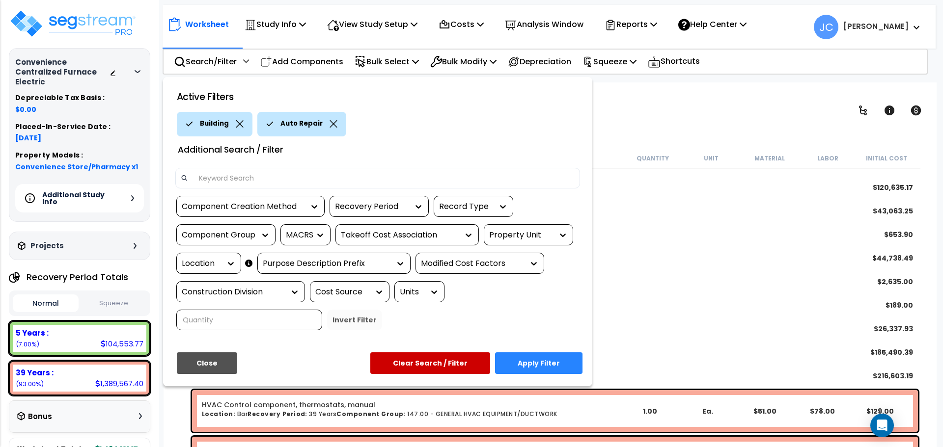
click at [553, 353] on button "Apply Filter" at bounding box center [538, 364] width 87 height 22
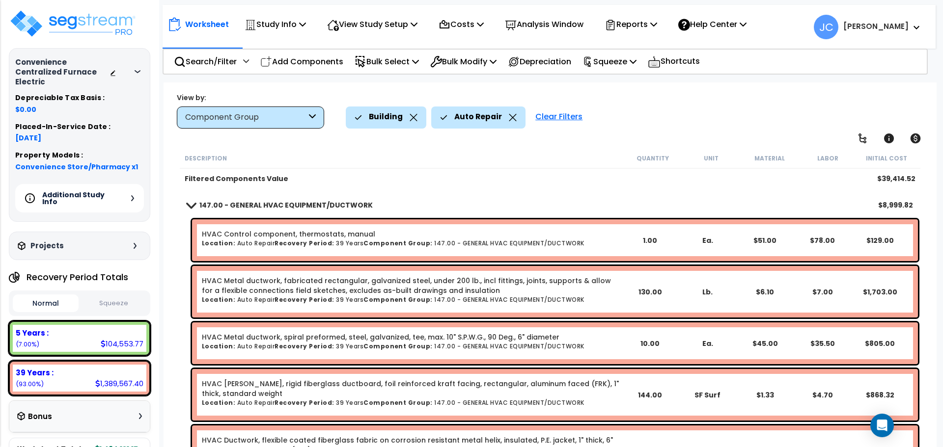
scroll to position [97, 0]
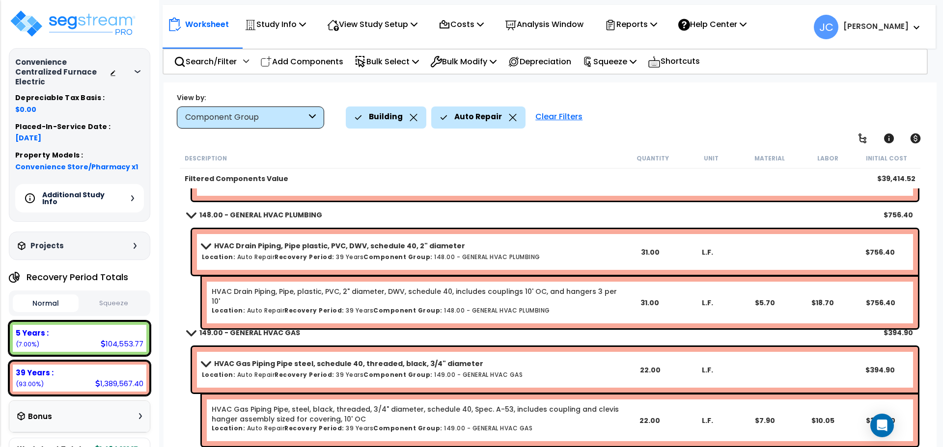
click at [441, 254] on h6 "Location: Auto Repair Recovery Period: 39 Years Component Group: 148.00 - GENER…" at bounding box center [411, 257] width 419 height 6
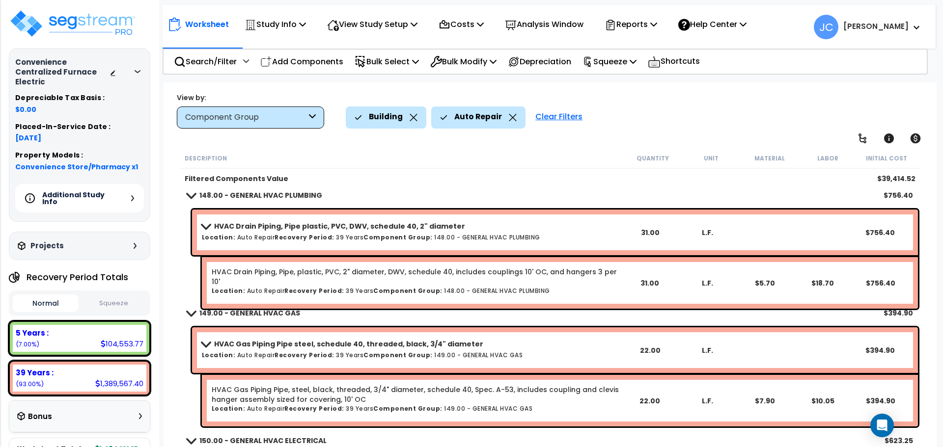
click at [364, 346] on b "HVAC Gas Piping Pipe steel, schedule 40, threaded, black, 3/4" diameter" at bounding box center [348, 344] width 269 height 10
click at [327, 230] on b "HVAC Drain Piping, Pipe plastic, PVC, DWV, schedule 40, 2" diameter" at bounding box center [339, 226] width 251 height 10
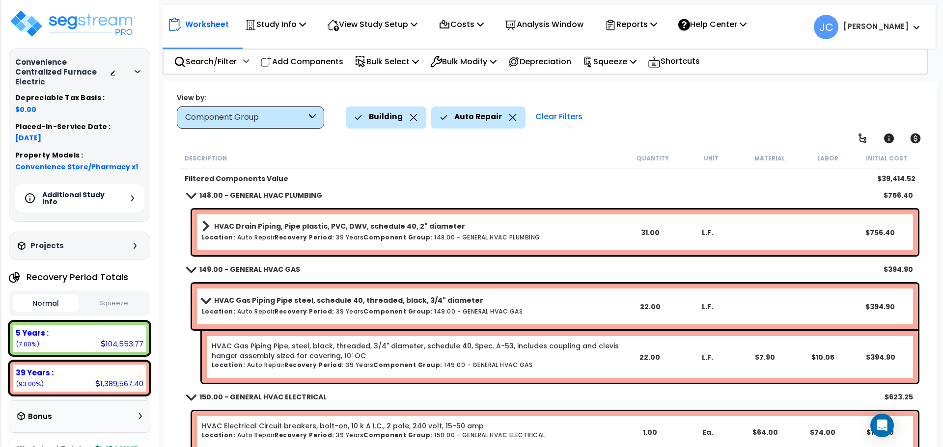
click at [322, 306] on link "HVAC Gas Piping Pipe steel, schedule 40, threaded, black, 3/4" diameter" at bounding box center [411, 301] width 419 height 14
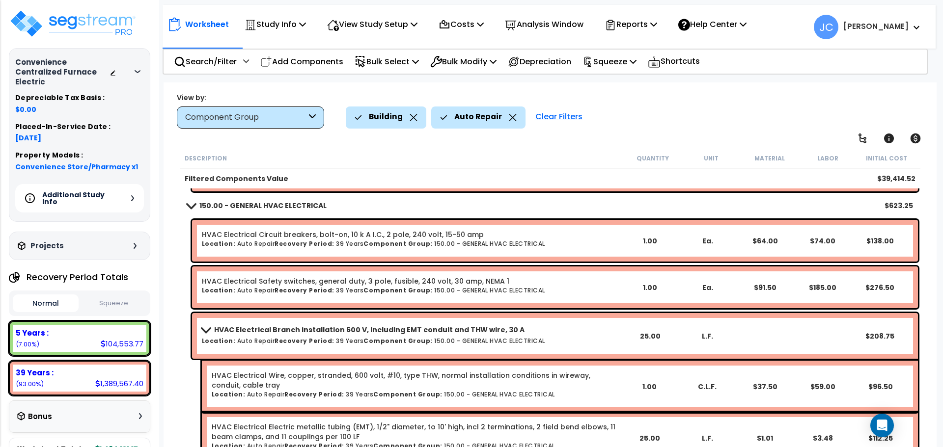
click at [308, 327] on b "HVAC Electrical Branch installation 600 V, including EMT conduit and THW wire, …" at bounding box center [369, 330] width 310 height 10
click at [274, 332] on b "HVAC Electrical Branch installation 600 V, including EMT conduit and THW wire, …" at bounding box center [369, 330] width 310 height 10
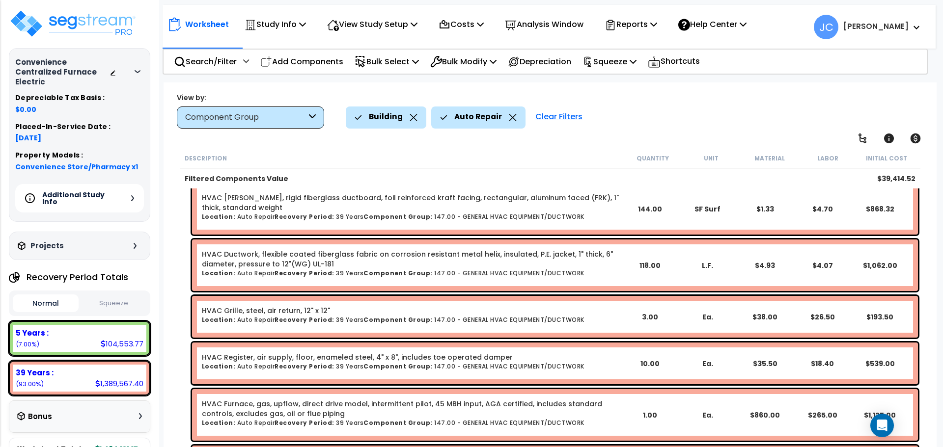
scroll to position [0, 0]
click at [870, 133] on link at bounding box center [862, 139] width 22 height 22
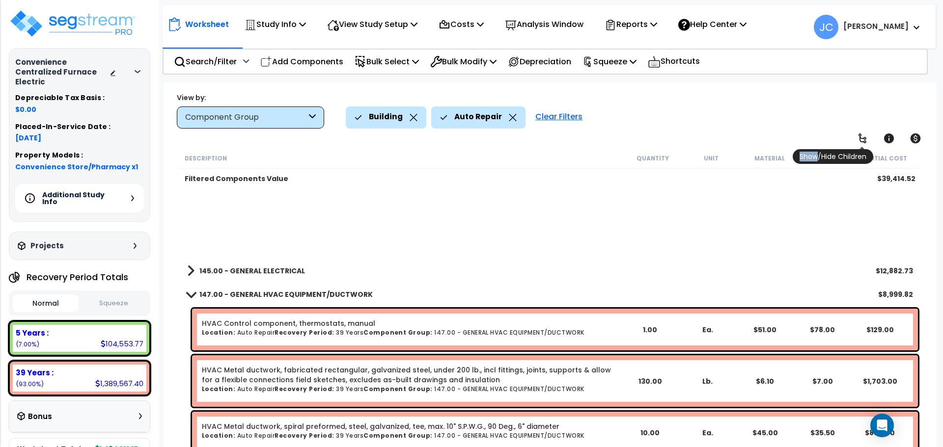
click at [870, 133] on link at bounding box center [862, 139] width 22 height 22
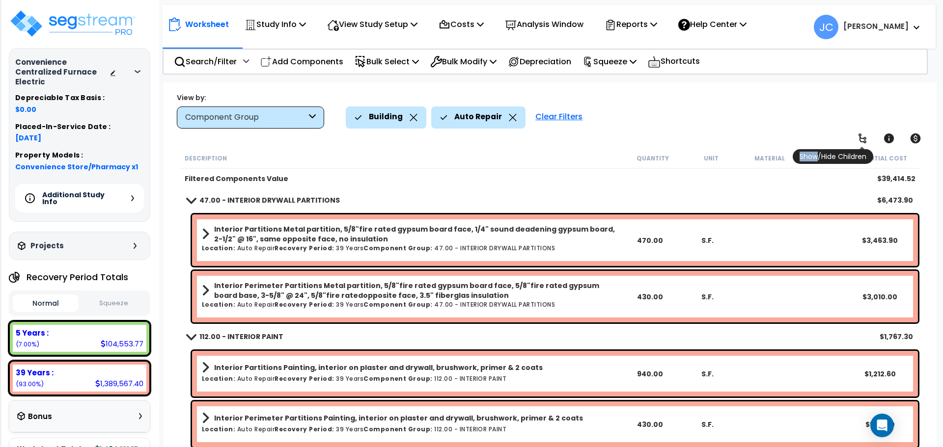
click at [867, 137] on icon at bounding box center [862, 139] width 12 height 12
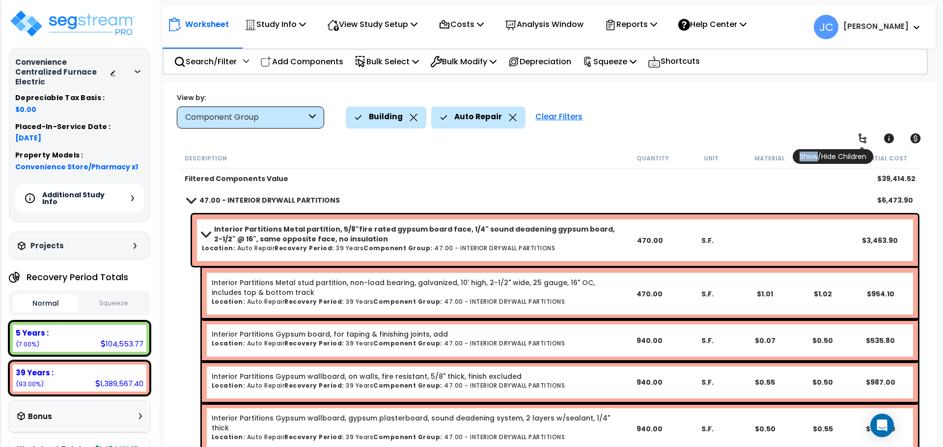
click at [867, 137] on icon at bounding box center [862, 139] width 12 height 12
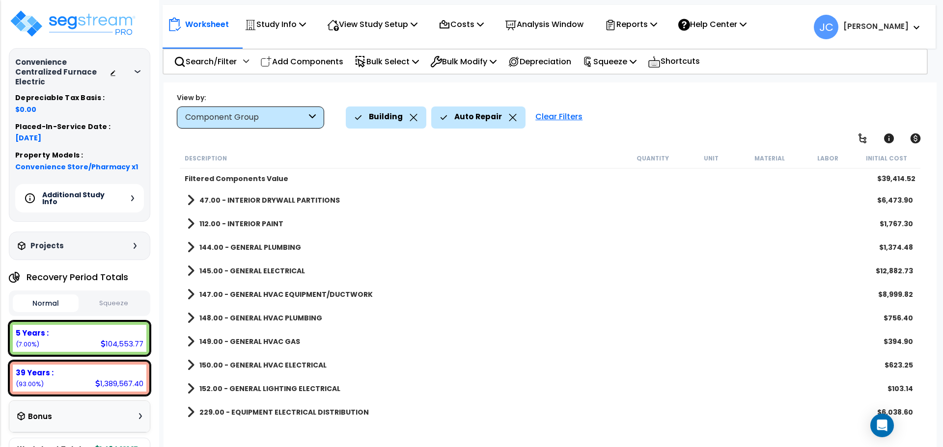
scroll to position [43, 0]
click at [326, 296] on b "147.00 - GENERAL HVAC EQUIPMENT/DUCTWORK" at bounding box center [285, 295] width 173 height 10
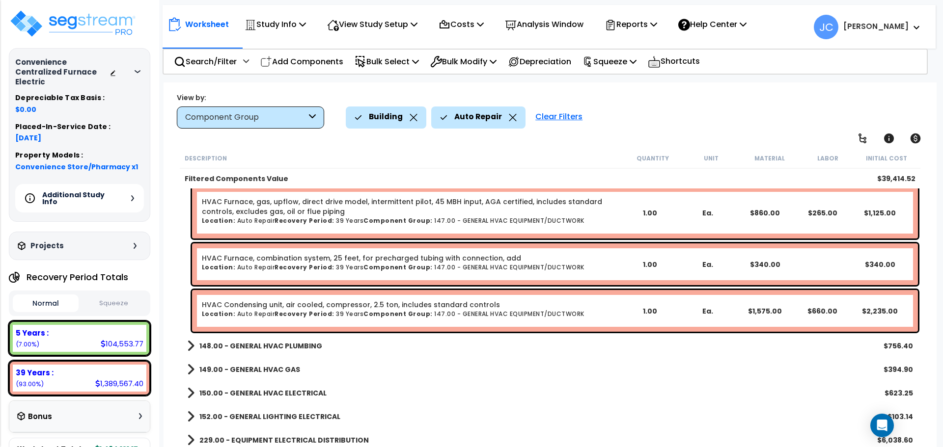
scroll to position [482, 0]
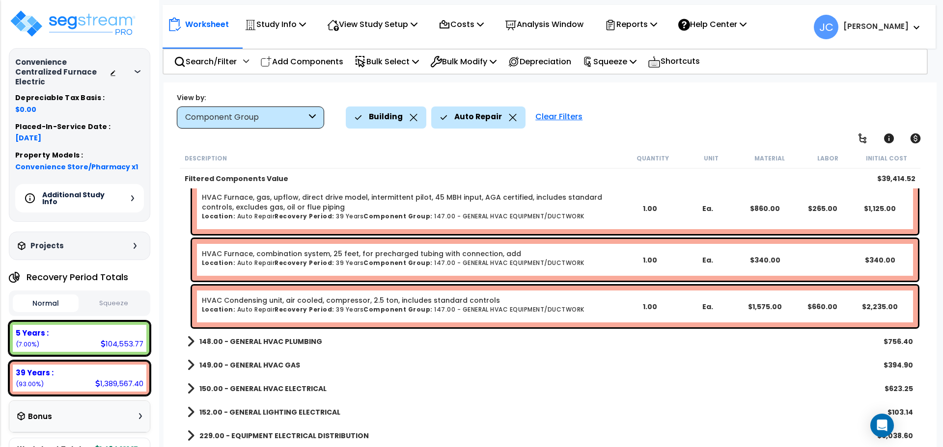
click at [265, 339] on b "148.00 - GENERAL HVAC PLUMBING" at bounding box center [260, 342] width 123 height 10
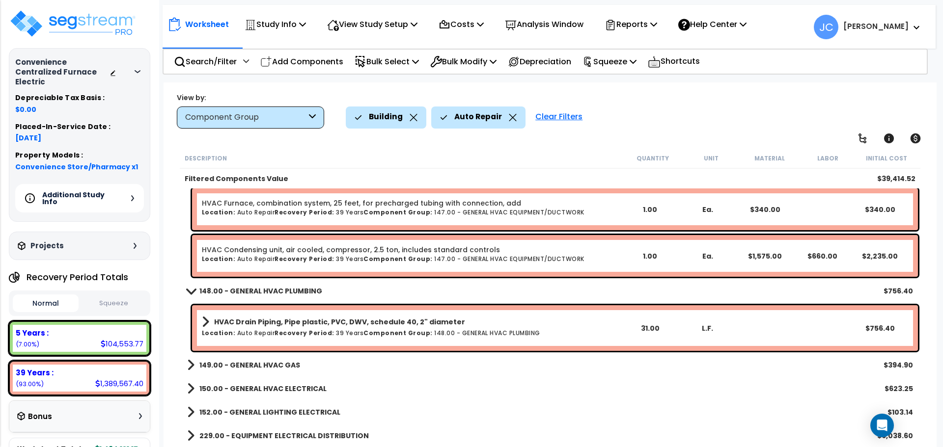
click at [263, 360] on b "149.00 - GENERAL HVAC GAS" at bounding box center [249, 365] width 101 height 10
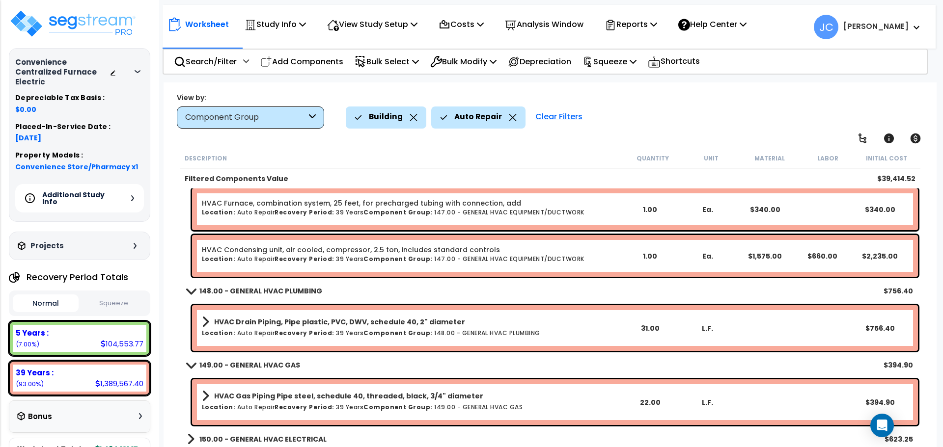
scroll to position [583, 0]
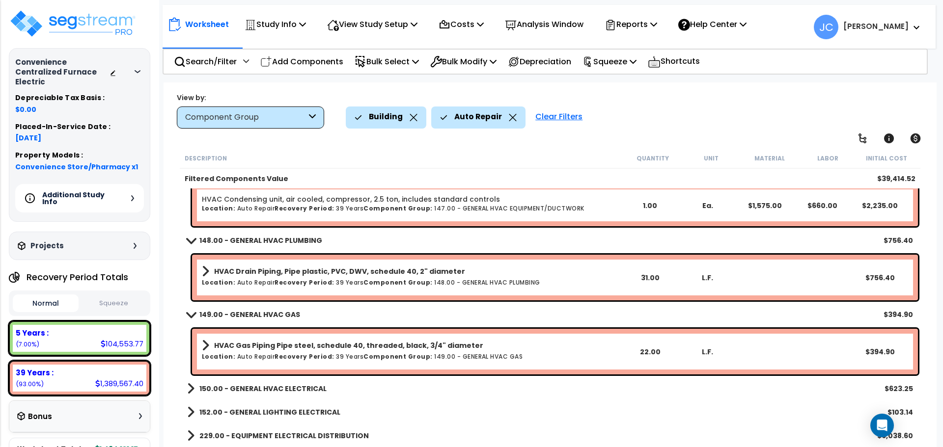
click at [240, 384] on b "150.00 - GENERAL HVAC ELECTRICAL" at bounding box center [262, 389] width 127 height 10
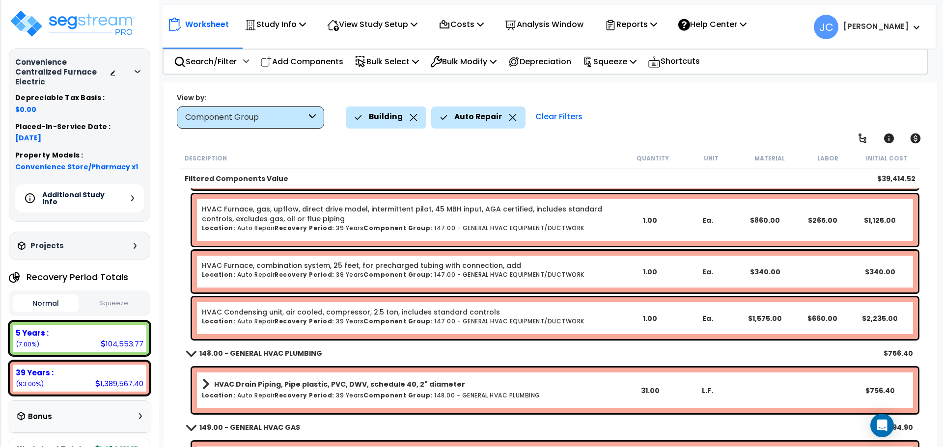
scroll to position [472, 0]
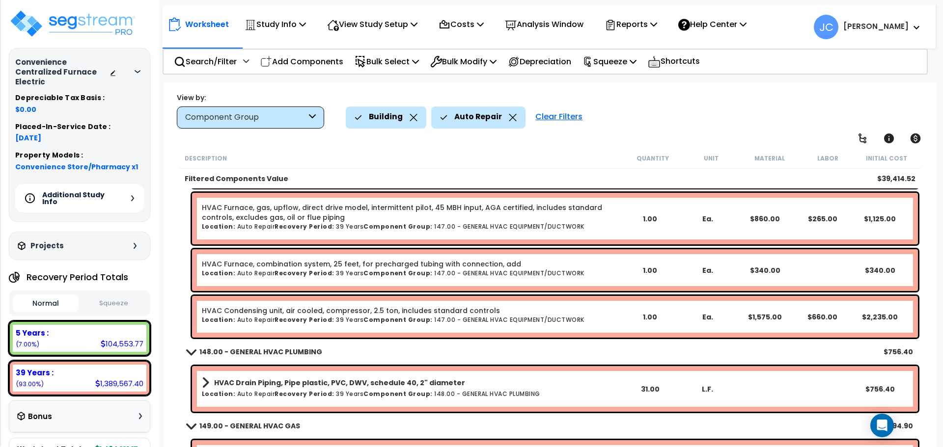
click at [672, 105] on div "View by: Component Group High to Low - Component Cost" at bounding box center [549, 110] width 753 height 36
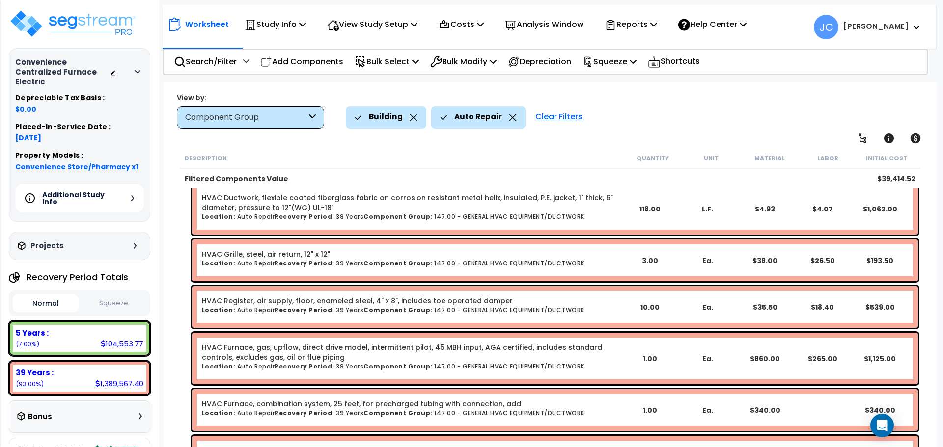
scroll to position [314, 0]
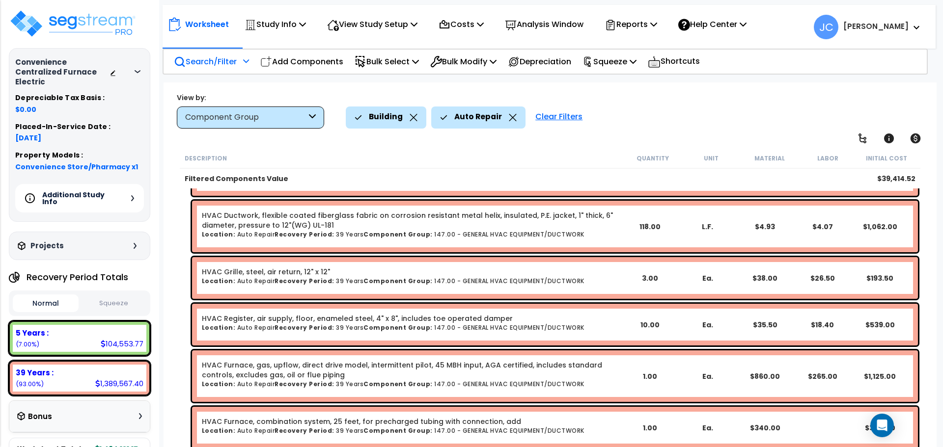
click at [213, 59] on p "Search/Filter" at bounding box center [205, 61] width 63 height 13
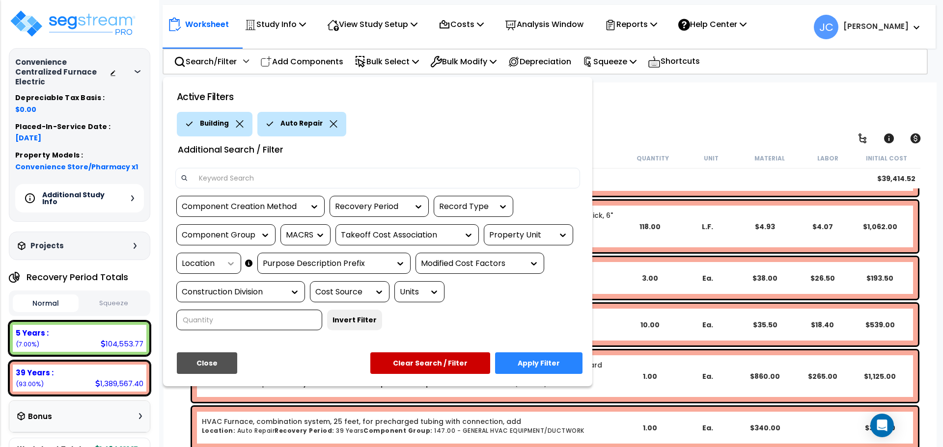
click at [224, 261] on div at bounding box center [228, 264] width 15 height 10
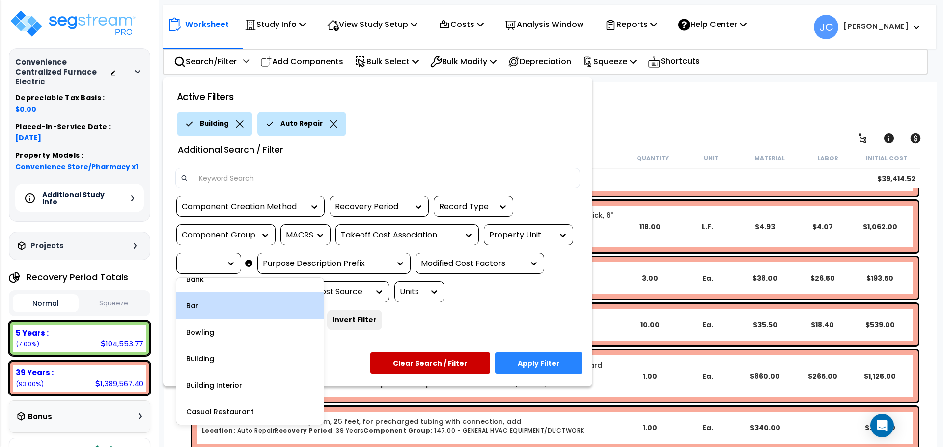
scroll to position [0, 0]
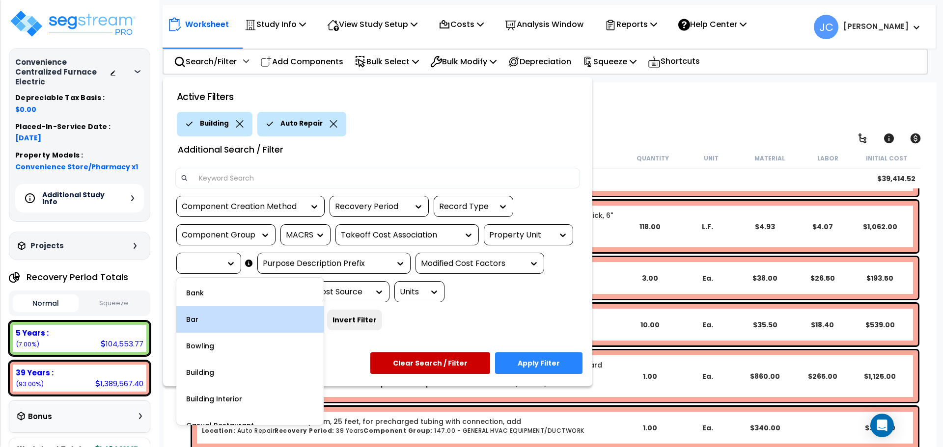
click at [218, 292] on div "Bank" at bounding box center [249, 293] width 147 height 27
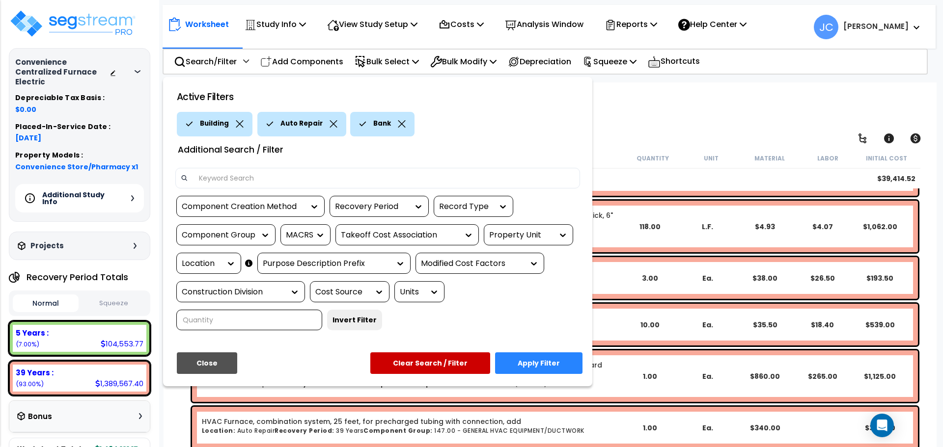
click at [329, 121] on icon at bounding box center [333, 123] width 8 height 7
click at [547, 353] on button "Apply Filter" at bounding box center [538, 364] width 87 height 22
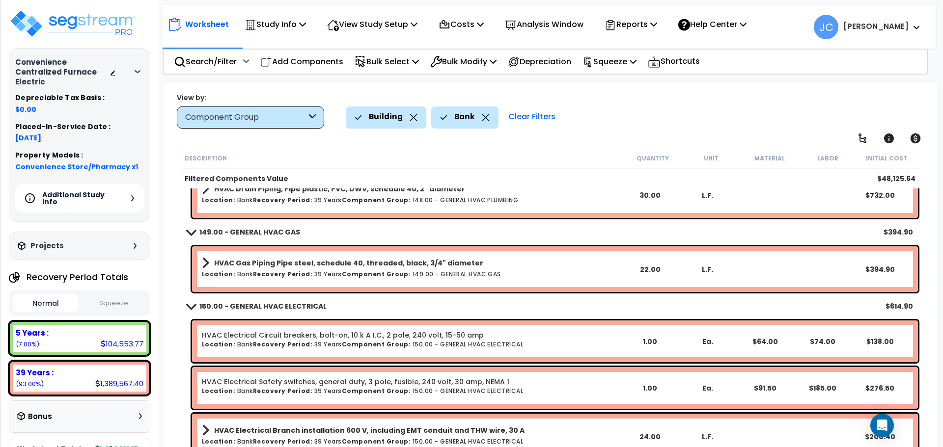
scroll to position [684, 0]
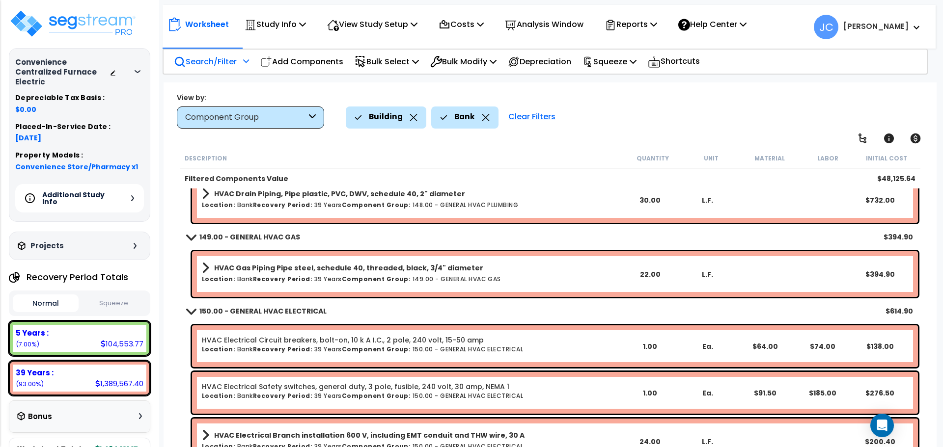
click at [225, 63] on p "Search/Filter" at bounding box center [205, 61] width 63 height 13
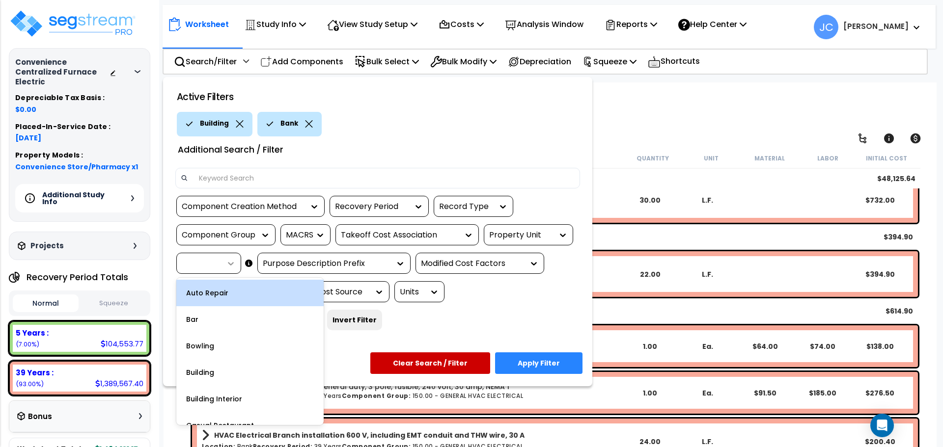
click at [224, 266] on div at bounding box center [228, 264] width 15 height 10
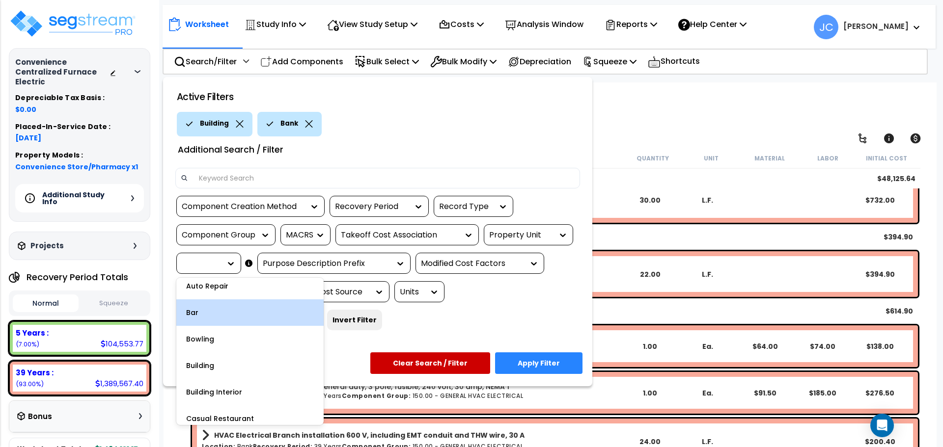
scroll to position [0, 0]
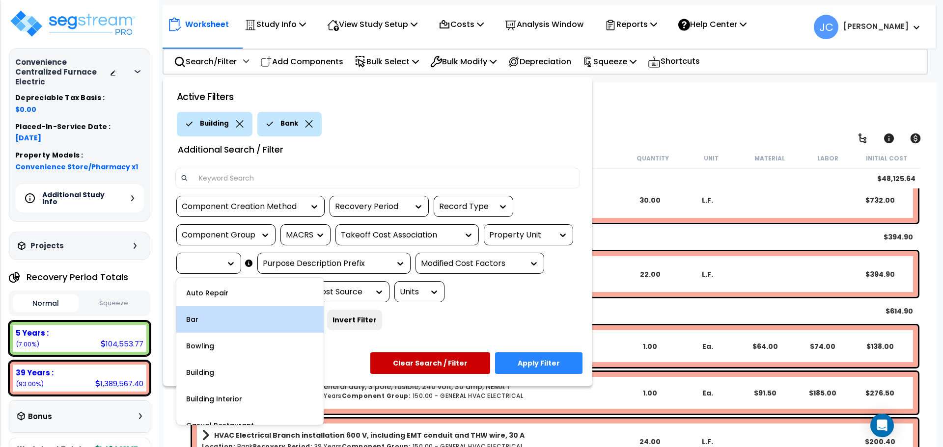
click at [228, 318] on div "Bar" at bounding box center [249, 319] width 147 height 27
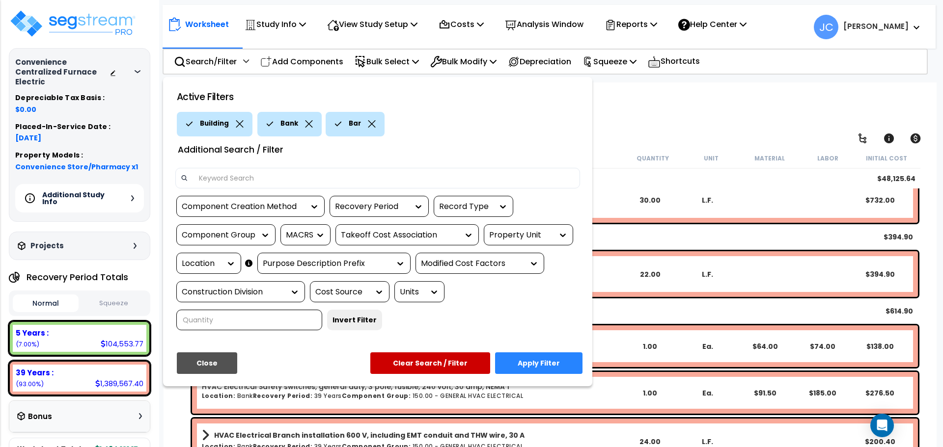
click at [306, 128] on div "Bank" at bounding box center [289, 124] width 64 height 25
click at [309, 126] on icon at bounding box center [308, 123] width 7 height 7
click at [555, 353] on button "Apply Filter" at bounding box center [538, 364] width 87 height 22
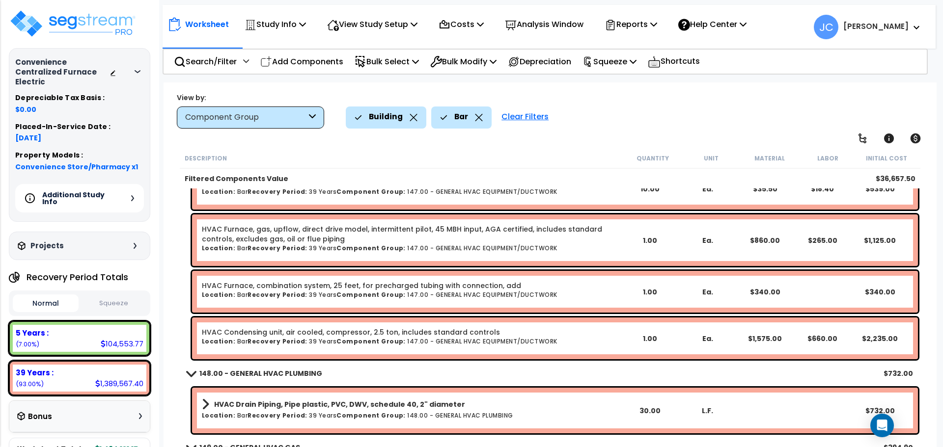
scroll to position [572, 0]
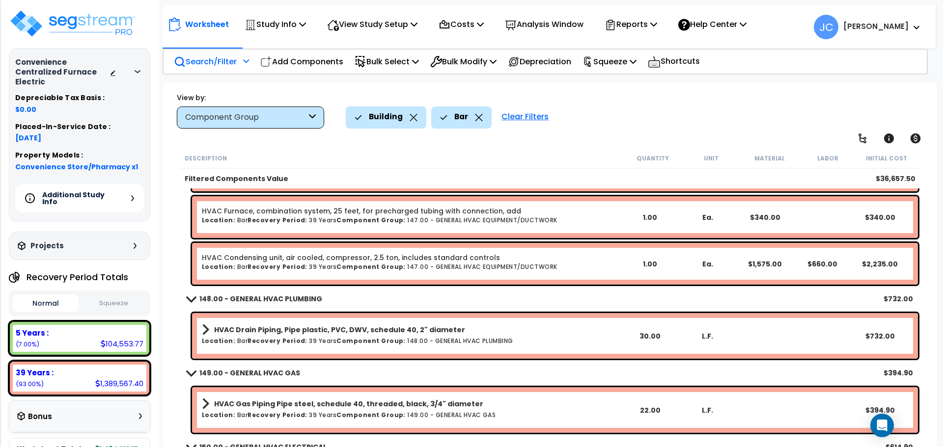
click at [217, 54] on div "Search/Filter Additional Search / Filter" at bounding box center [211, 61] width 75 height 23
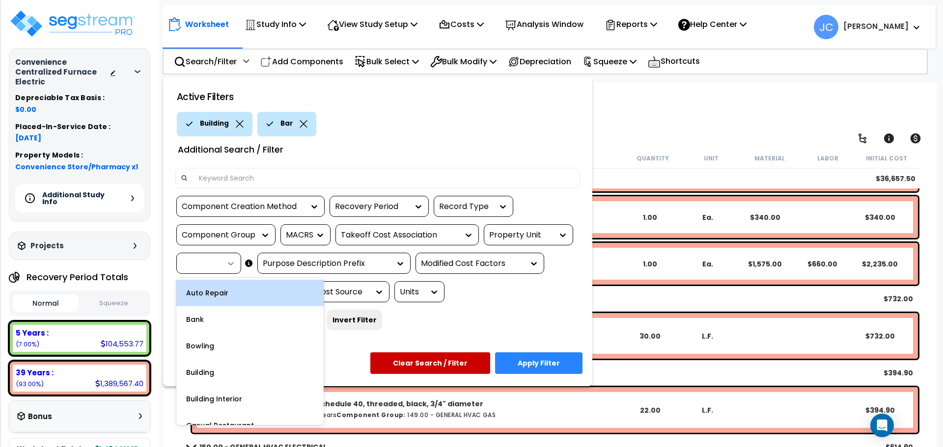
click at [222, 265] on div at bounding box center [228, 264] width 15 height 10
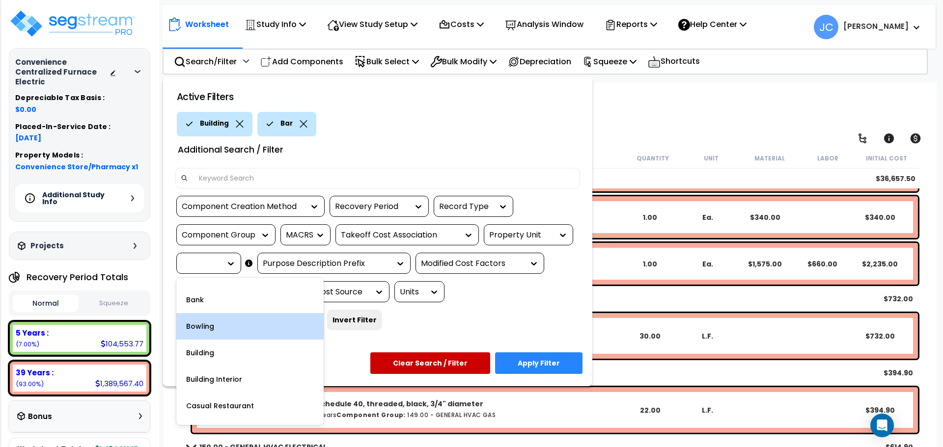
scroll to position [21, 0]
click at [233, 325] on div "Bowling" at bounding box center [249, 325] width 147 height 27
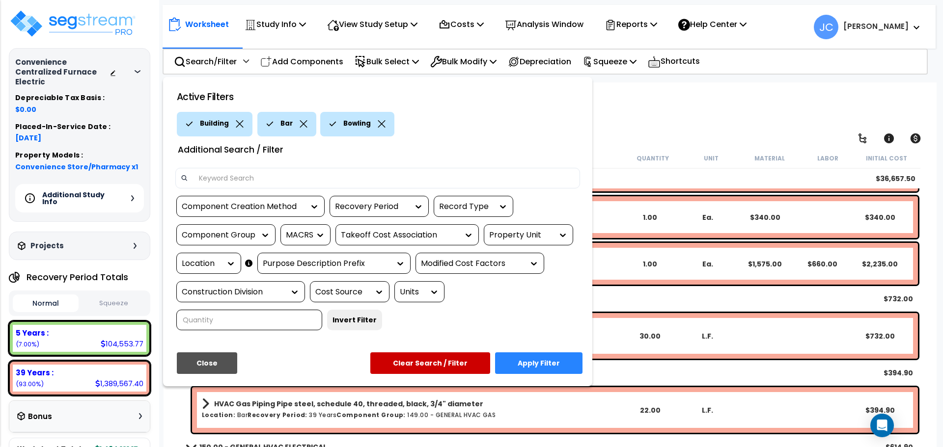
click at [301, 125] on icon at bounding box center [303, 123] width 7 height 7
click at [536, 353] on button "Apply Filter" at bounding box center [538, 364] width 87 height 22
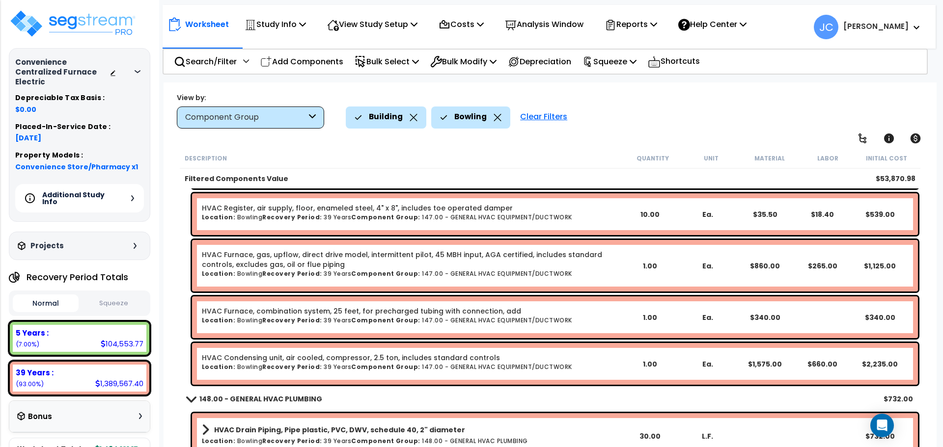
scroll to position [0, 0]
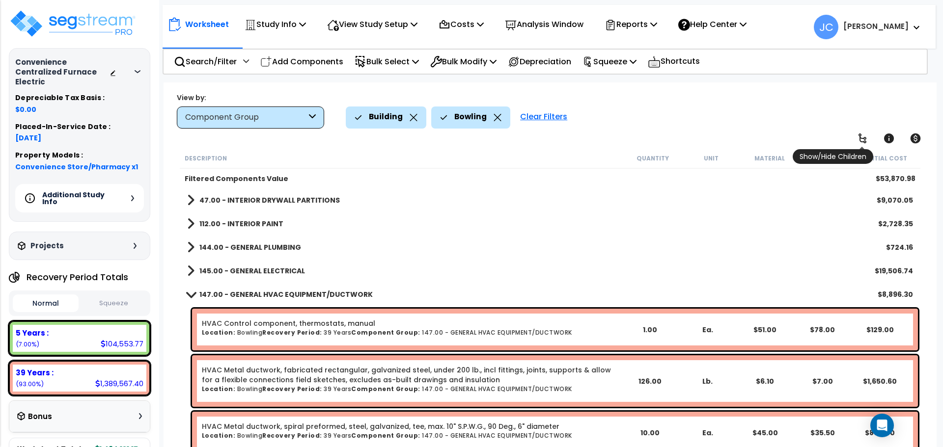
click at [862, 142] on icon at bounding box center [862, 139] width 12 height 12
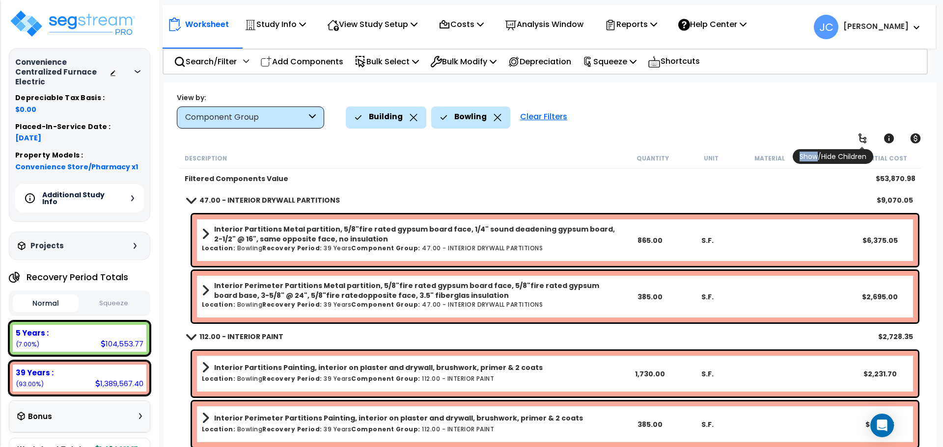
click at [862, 142] on icon at bounding box center [862, 139] width 12 height 12
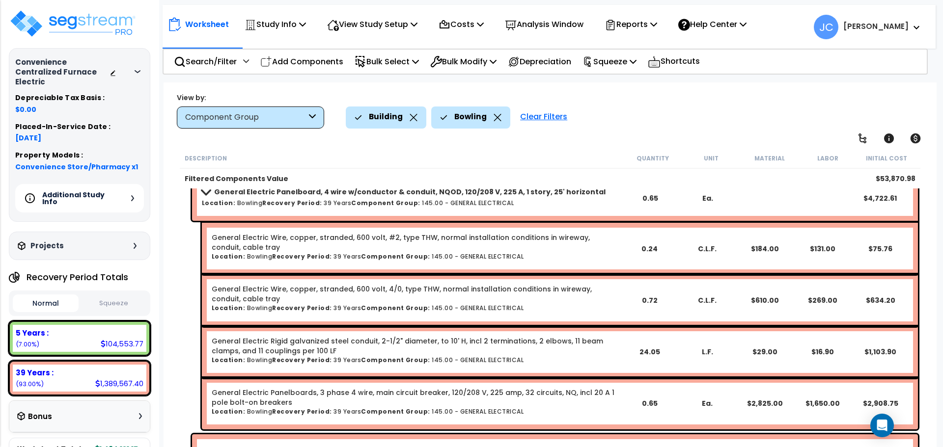
scroll to position [1420, 0]
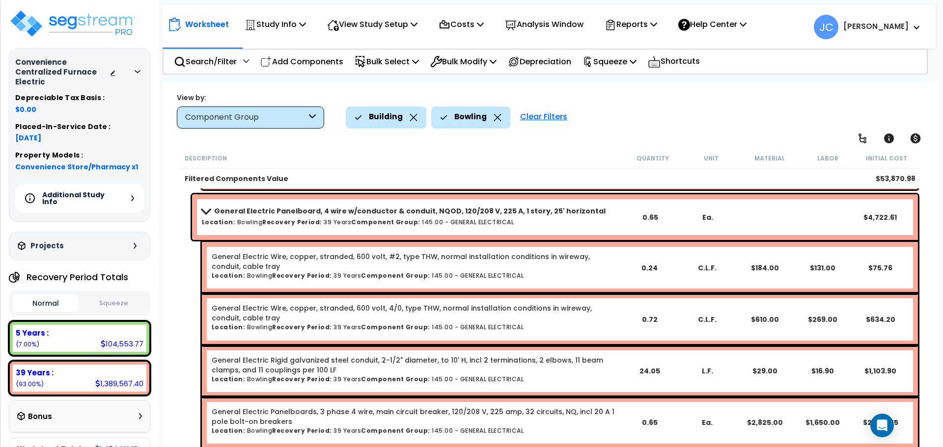
click at [906, 26] on b "Jon Paul" at bounding box center [875, 26] width 65 height 10
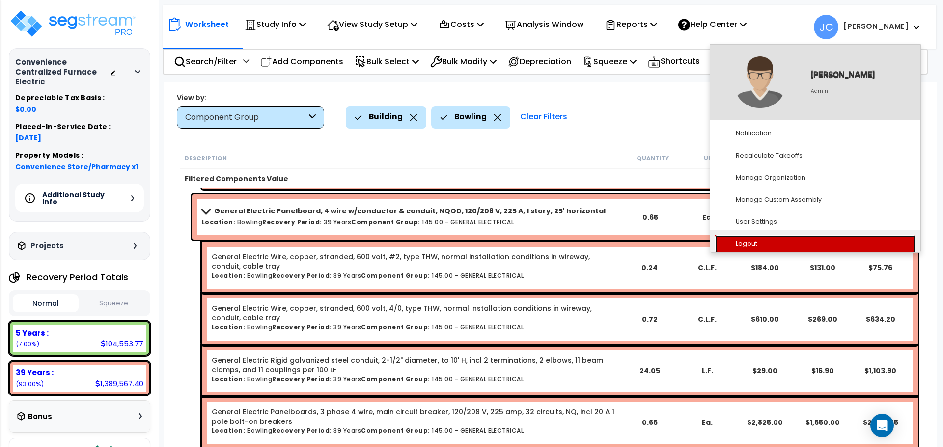
click at [774, 239] on link "Logout" at bounding box center [815, 244] width 200 height 18
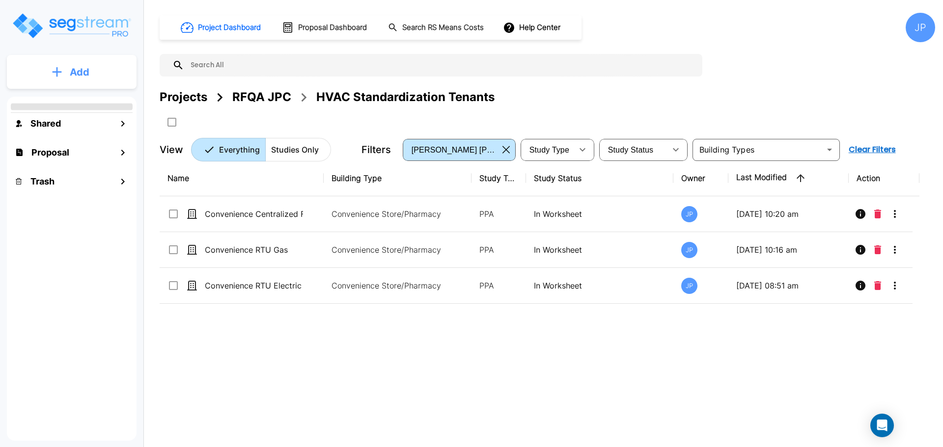
click at [88, 75] on p "Add" at bounding box center [80, 72] width 20 height 15
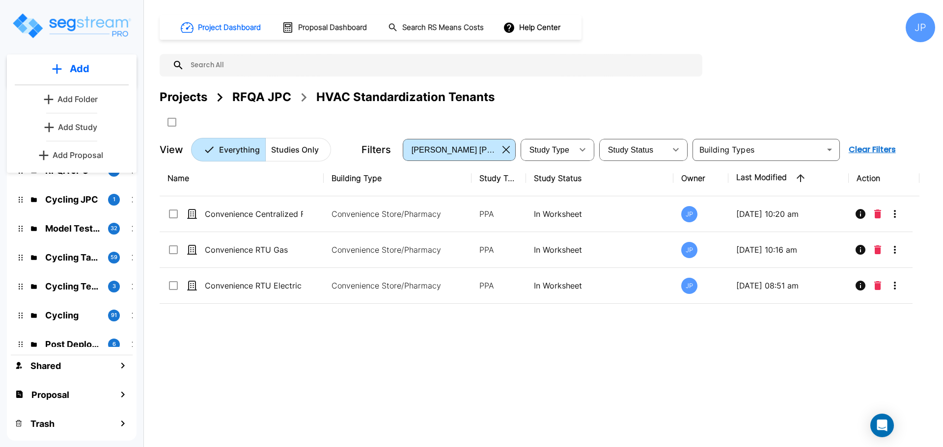
click at [98, 99] on button "Add Folder" at bounding box center [71, 99] width 63 height 20
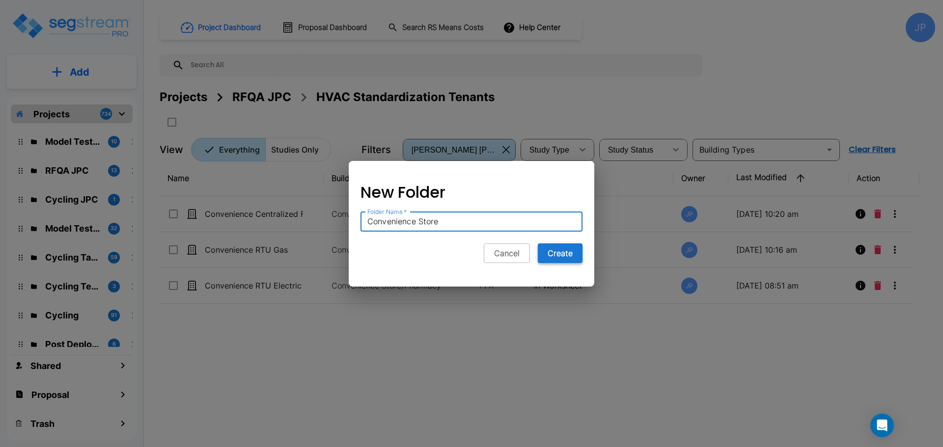
type input "Convenience Store"
click at [577, 246] on button "Create" at bounding box center [560, 254] width 45 height 20
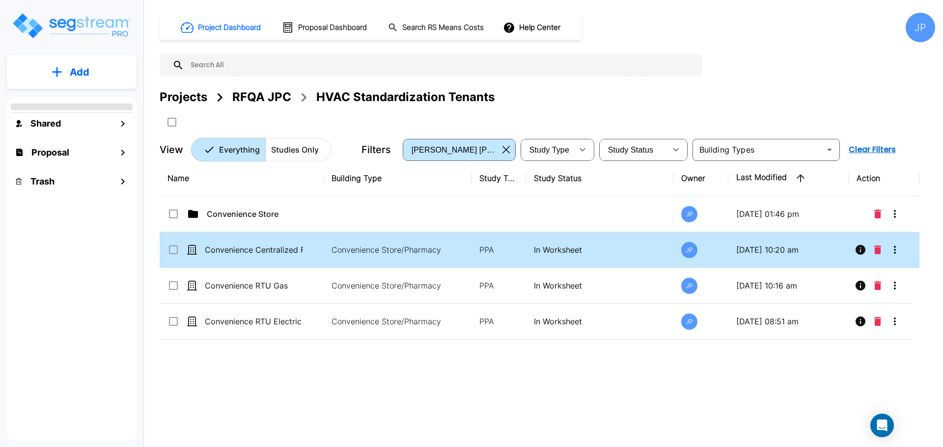
click at [175, 247] on input "select row Convenience Centralized Furnace Electric" at bounding box center [172, 248] width 10 height 8
checkbox input "true"
click at [175, 285] on input "select row Convenience RTU Gas" at bounding box center [172, 284] width 10 height 8
checkbox input "false"
click at [171, 321] on input "select row Convenience RTU Electric" at bounding box center [172, 320] width 10 height 8
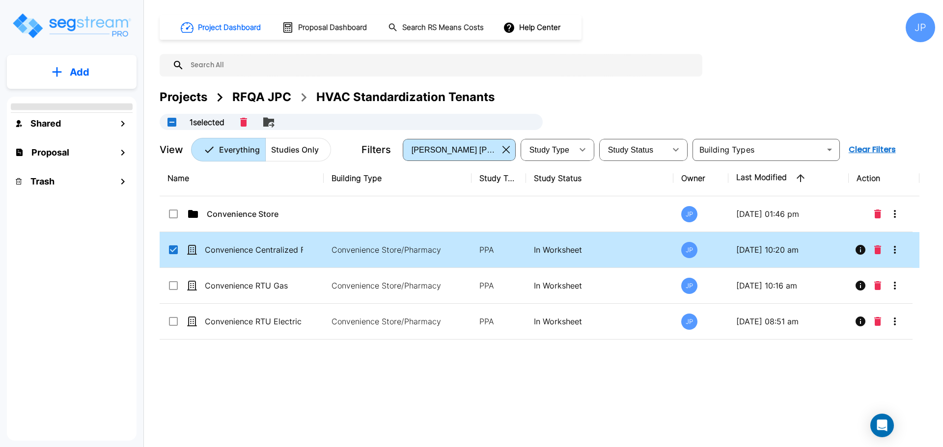
checkbox input "false"
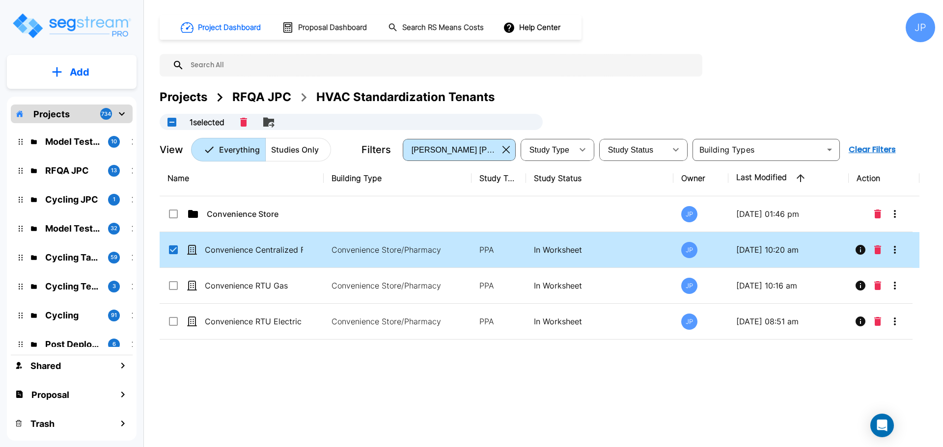
click at [247, 120] on icon "Delete" at bounding box center [243, 122] width 7 height 9
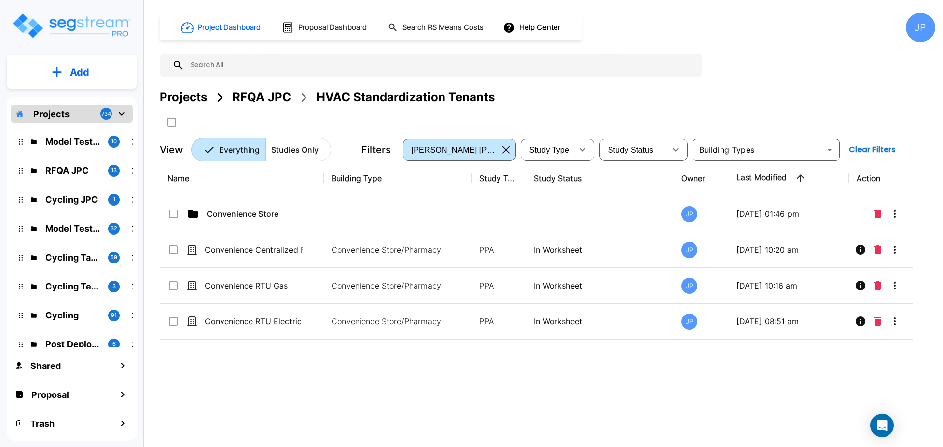
checkbox input "false"
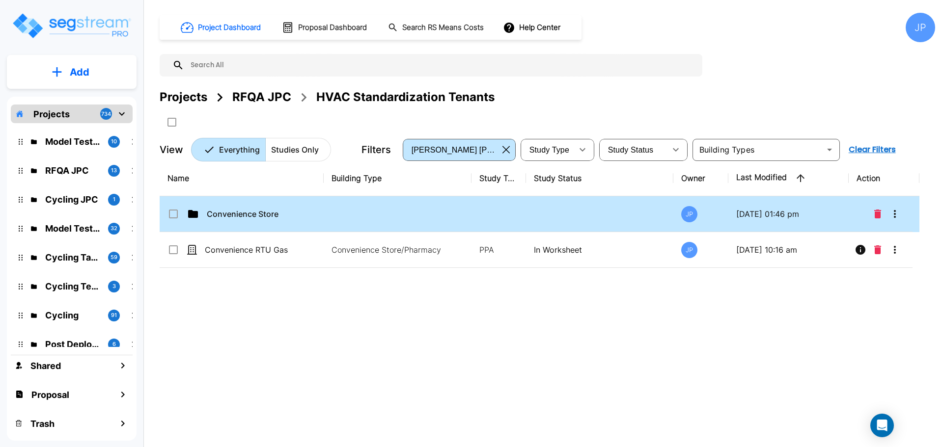
click at [301, 205] on td "Convenience Store" at bounding box center [242, 214] width 164 height 36
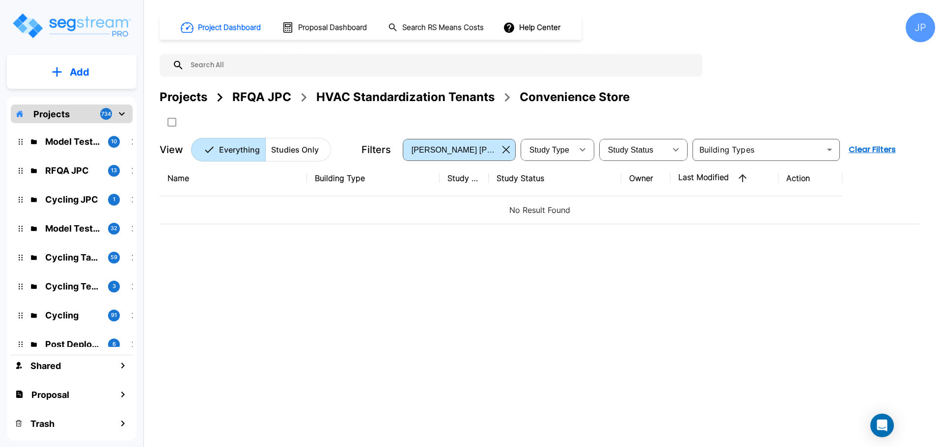
click at [43, 424] on h1 "Trash" at bounding box center [42, 423] width 24 height 13
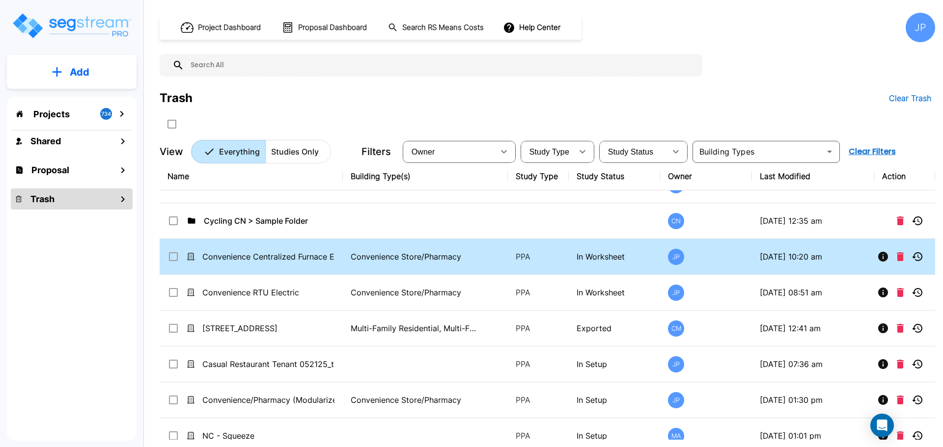
scroll to position [848, 0]
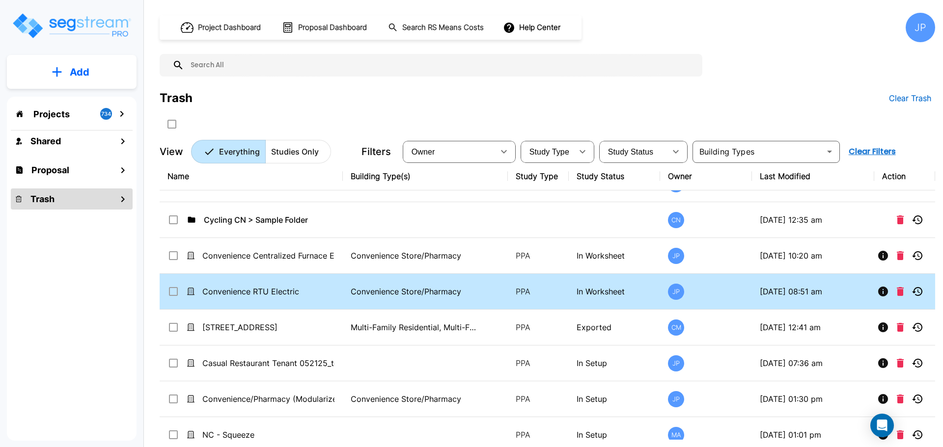
click at [176, 254] on icon at bounding box center [173, 256] width 12 height 12
checkbox input "true"
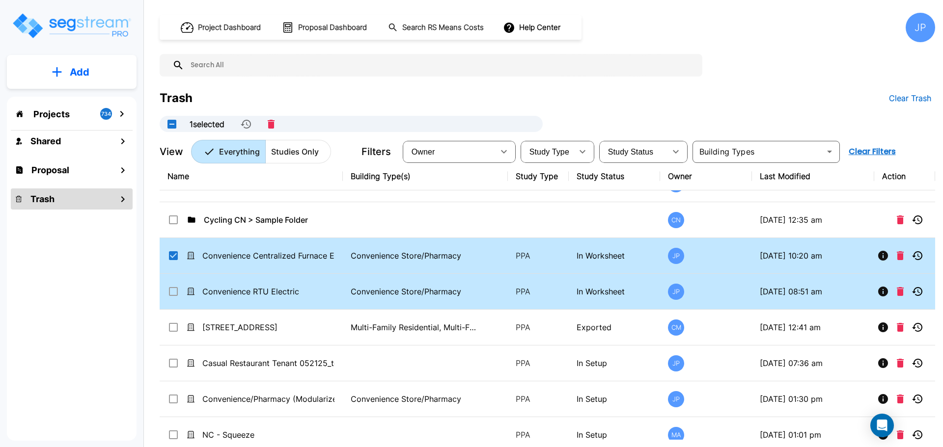
click at [173, 290] on icon at bounding box center [173, 292] width 12 height 12
checkbox input "true"
click at [251, 126] on icon "Restore" at bounding box center [248, 124] width 12 height 12
checkbox input "false"
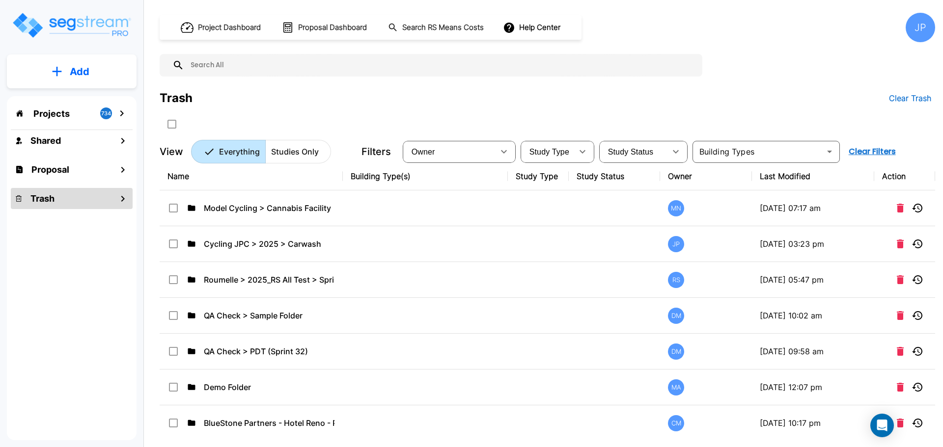
scroll to position [0, 0]
drag, startPoint x: 62, startPoint y: 115, endPoint x: 443, endPoint y: 3, distance: 396.6
click at [62, 115] on p "Projects" at bounding box center [51, 114] width 36 height 13
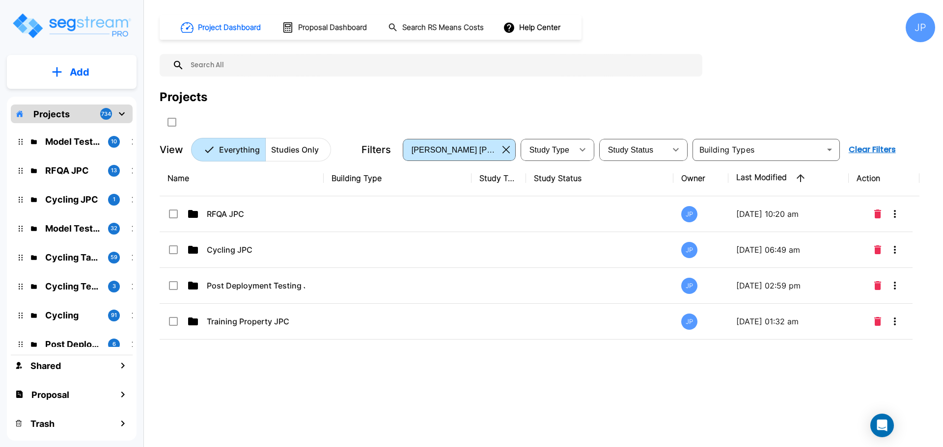
click at [379, 217] on td at bounding box center [398, 214] width 148 height 36
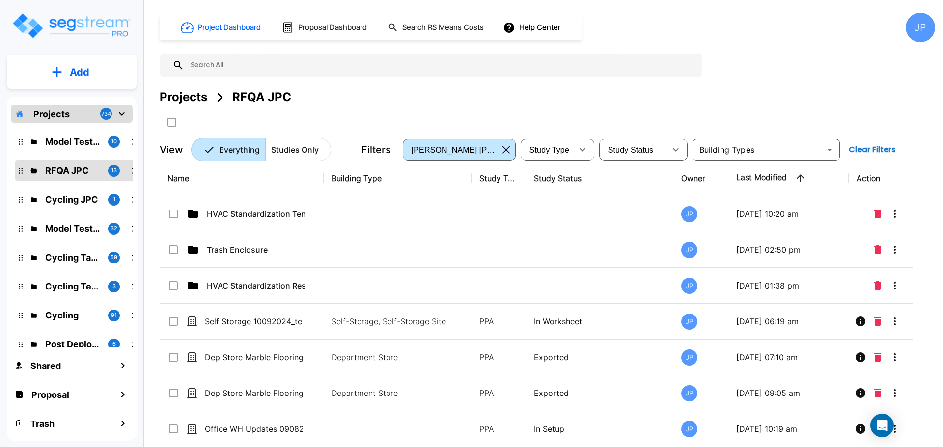
click at [299, 212] on p "HVAC Standardization Tenants" at bounding box center [256, 214] width 98 height 12
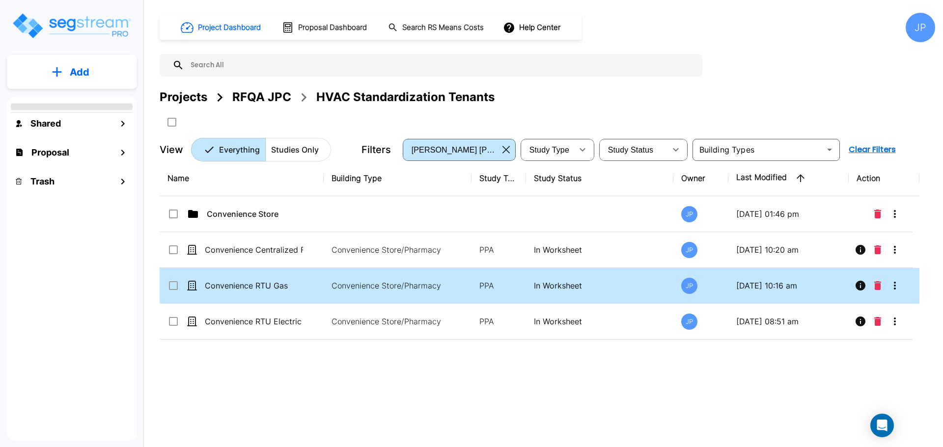
click at [170, 245] on input "select row Convenience Centralized Furnace Electric" at bounding box center [172, 248] width 10 height 8
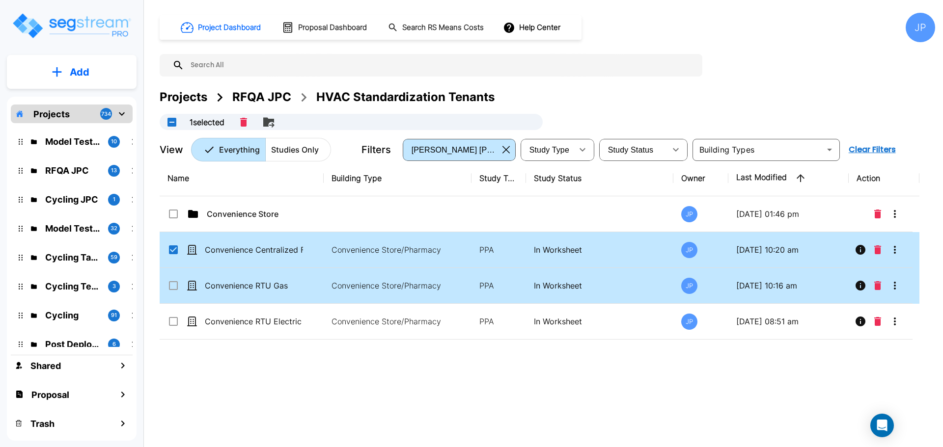
checkbox input "true"
click at [174, 282] on input "select row Convenience RTU Gas" at bounding box center [172, 284] width 10 height 8
checkbox input "false"
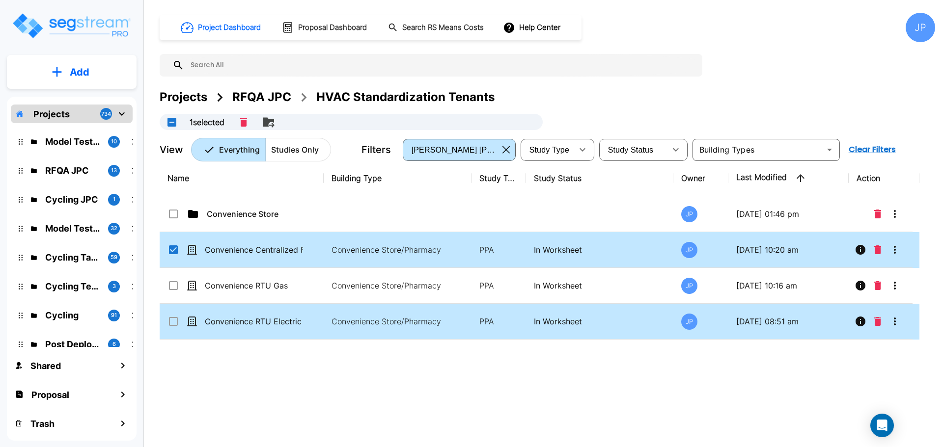
click at [173, 321] on input "select row Convenience RTU Electric" at bounding box center [172, 320] width 10 height 8
checkbox input "false"
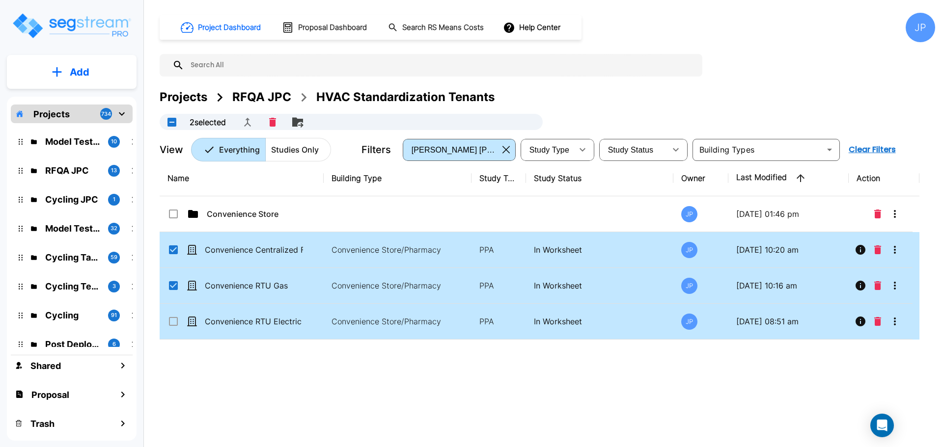
checkbox input "true"
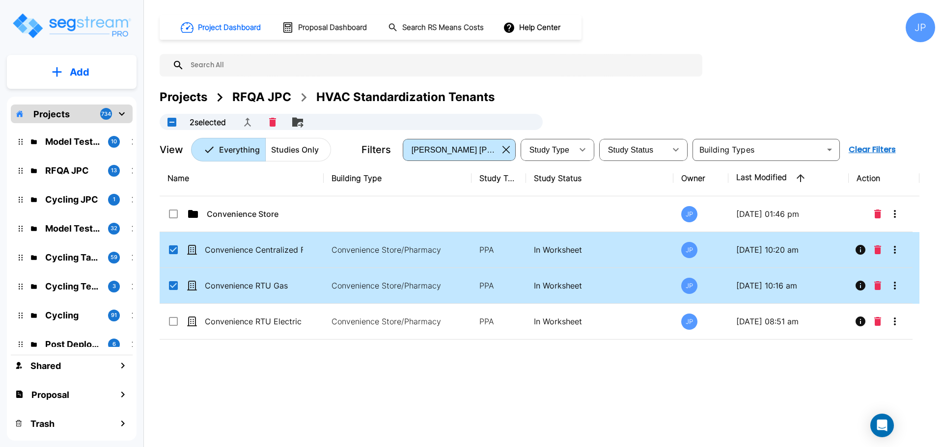
checkbox input "true"
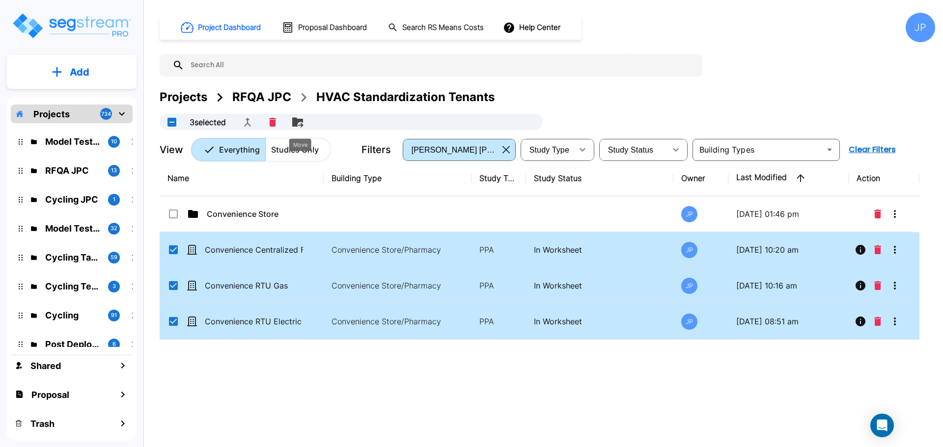
click at [303, 123] on icon "Move" at bounding box center [298, 122] width 12 height 12
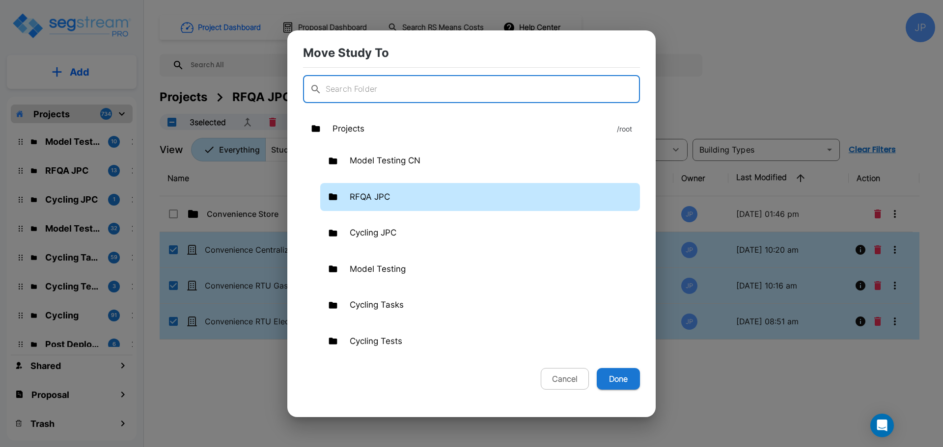
click at [421, 192] on div "RFQA JPC" at bounding box center [480, 197] width 320 height 28
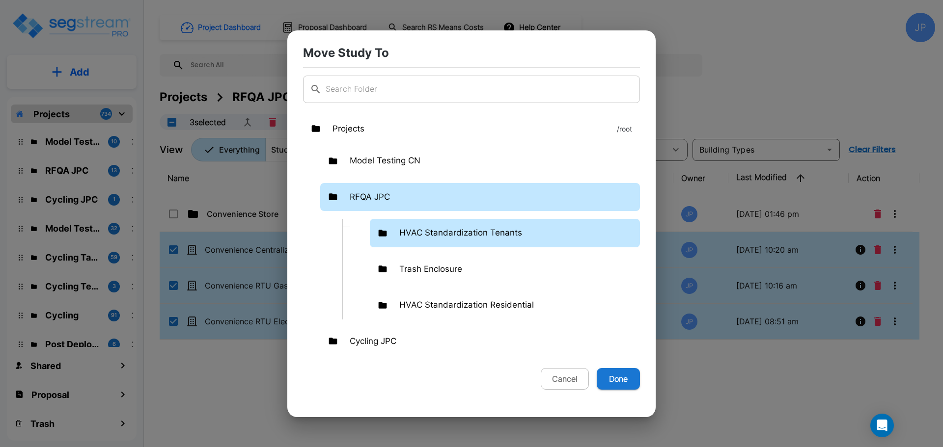
click at [457, 236] on p "HVAC Standardization Tenants" at bounding box center [460, 233] width 123 height 13
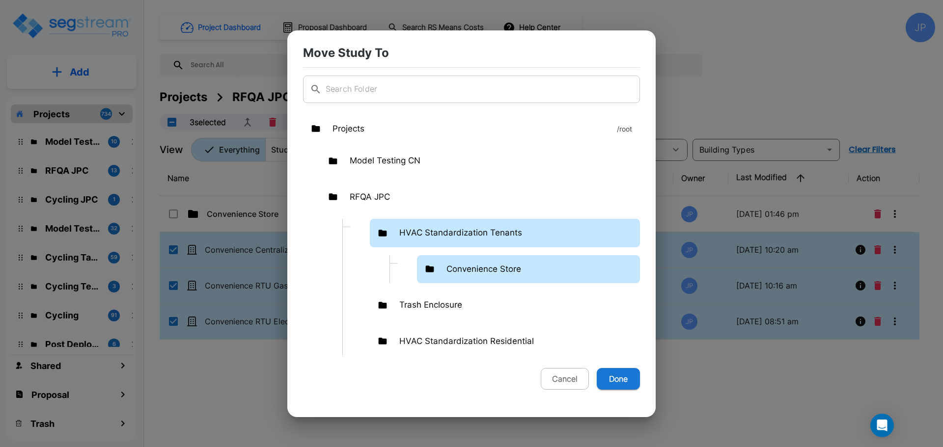
click at [489, 271] on p "Convenience Store" at bounding box center [483, 269] width 75 height 13
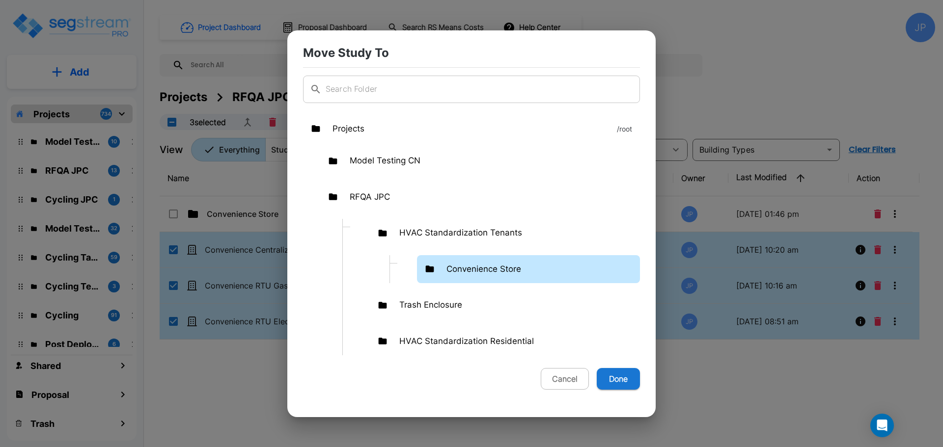
drag, startPoint x: 617, startPoint y: 373, endPoint x: 569, endPoint y: 243, distance: 139.2
click at [617, 373] on button "Done" at bounding box center [618, 379] width 43 height 22
checkbox input "false"
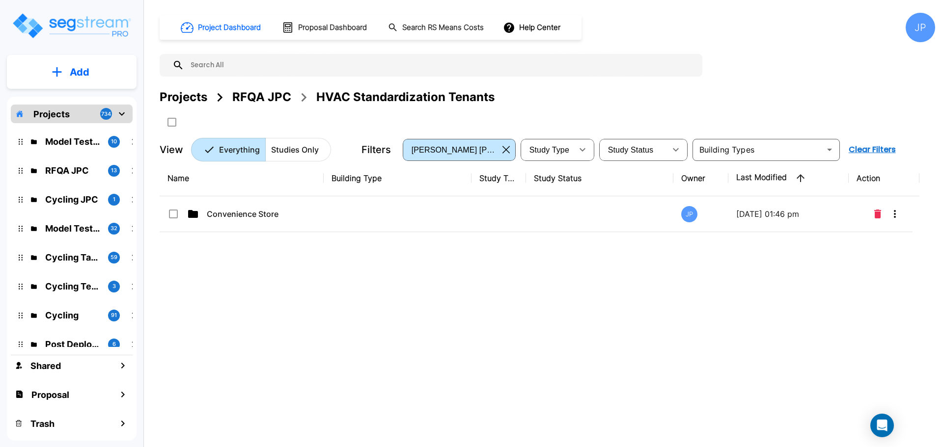
click at [370, 213] on td at bounding box center [398, 214] width 148 height 36
